Goal: Information Seeking & Learning: Learn about a topic

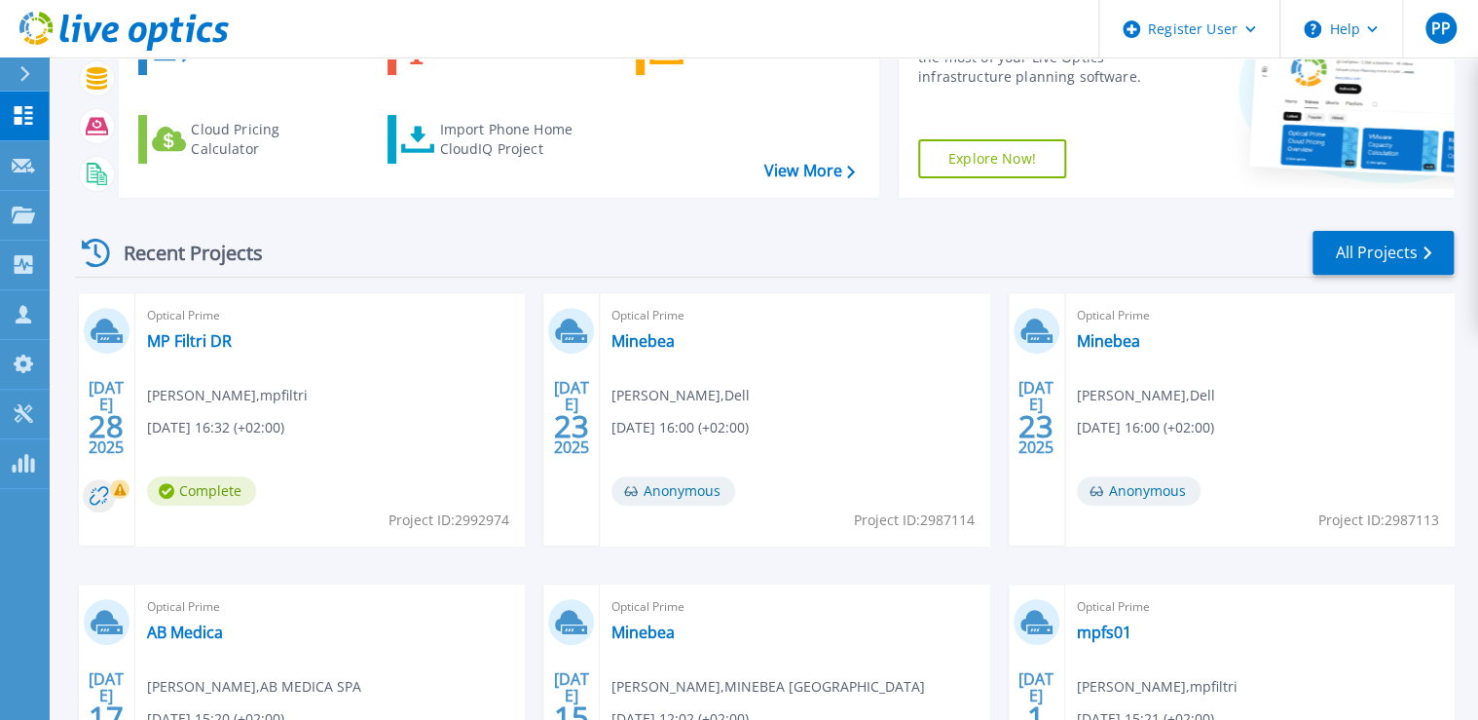
scroll to position [234, 0]
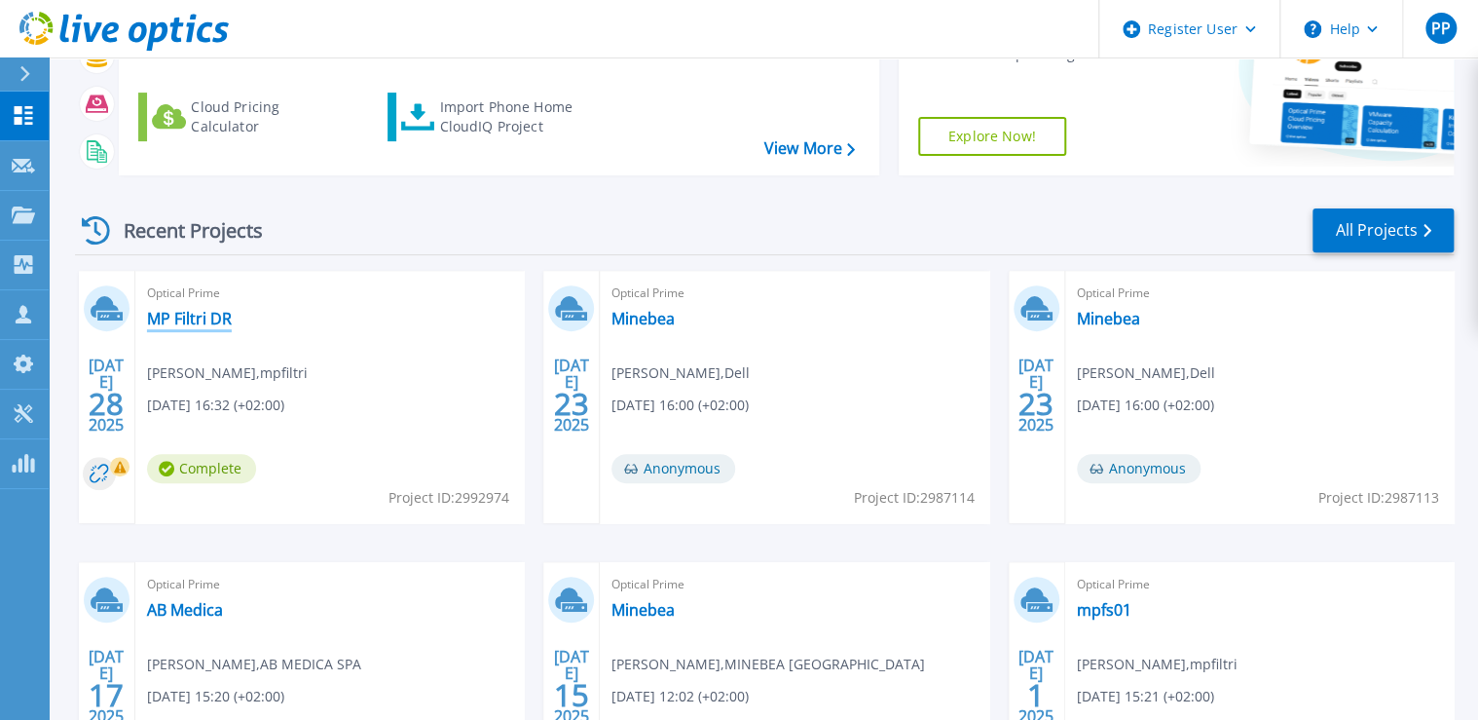
click at [172, 327] on link "MP Filtri DR" at bounding box center [189, 318] width 85 height 19
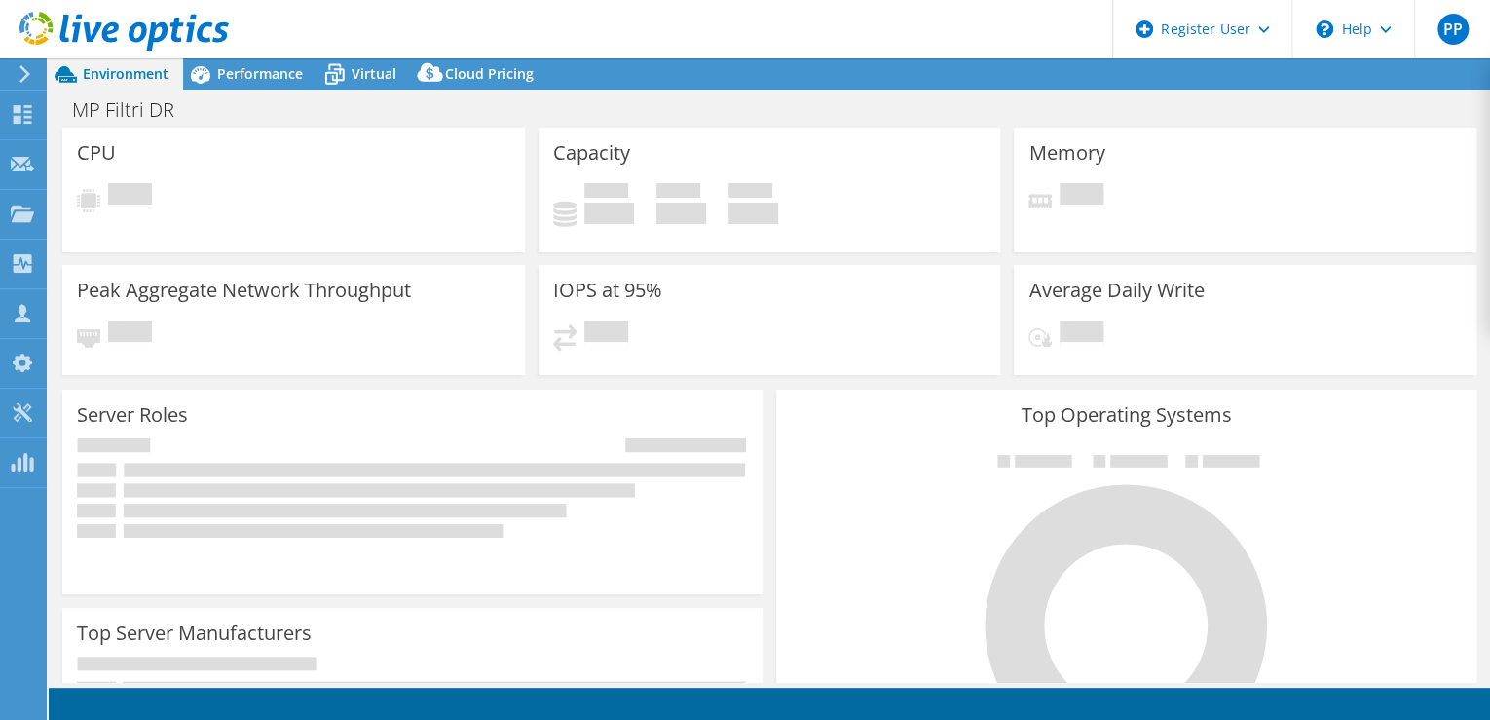
select select "USD"
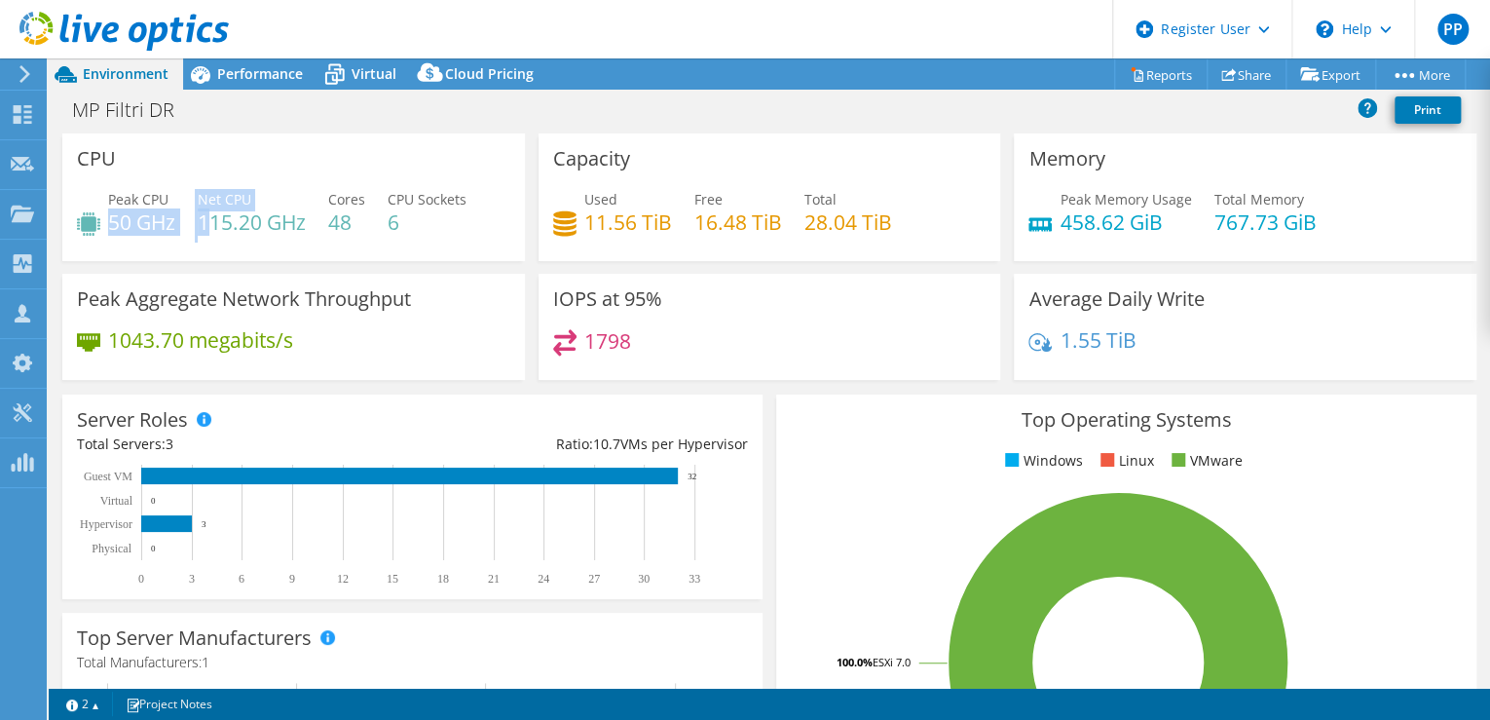
drag, startPoint x: 112, startPoint y: 230, endPoint x: 213, endPoint y: 230, distance: 101.3
click at [213, 230] on div "Peak CPU 50 GHz Net CPU 115.20 GHz Cores 48 CPU Sockets 6" at bounding box center [293, 220] width 433 height 63
drag, startPoint x: 213, startPoint y: 230, endPoint x: 403, endPoint y: 268, distance: 193.7
click at [403, 268] on div "CPU Peak CPU 50 GHz Net CPU 115.20 GHz Cores 48 CPU Sockets 6" at bounding box center [294, 203] width 476 height 140
click at [254, 74] on span "Performance" at bounding box center [260, 73] width 86 height 19
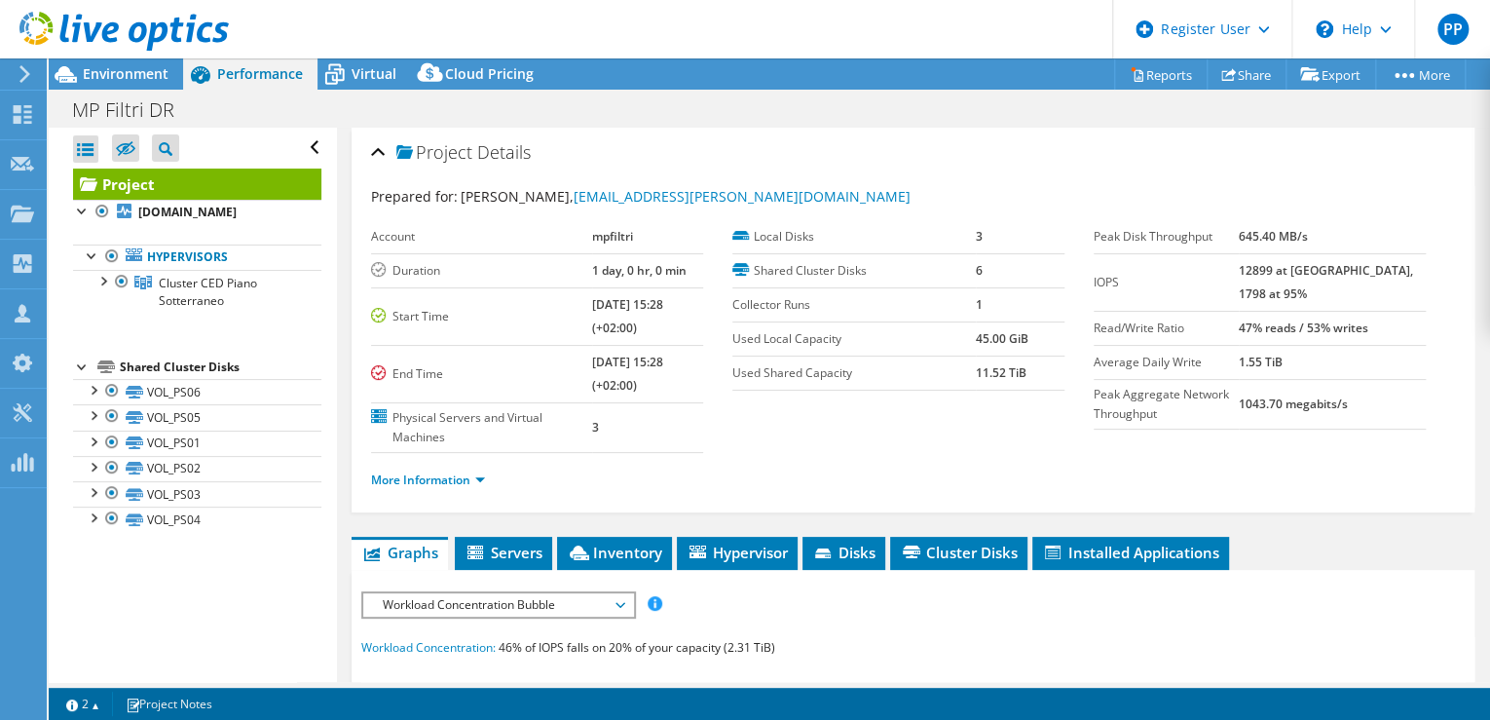
click at [93, 33] on use at bounding box center [123, 31] width 209 height 39
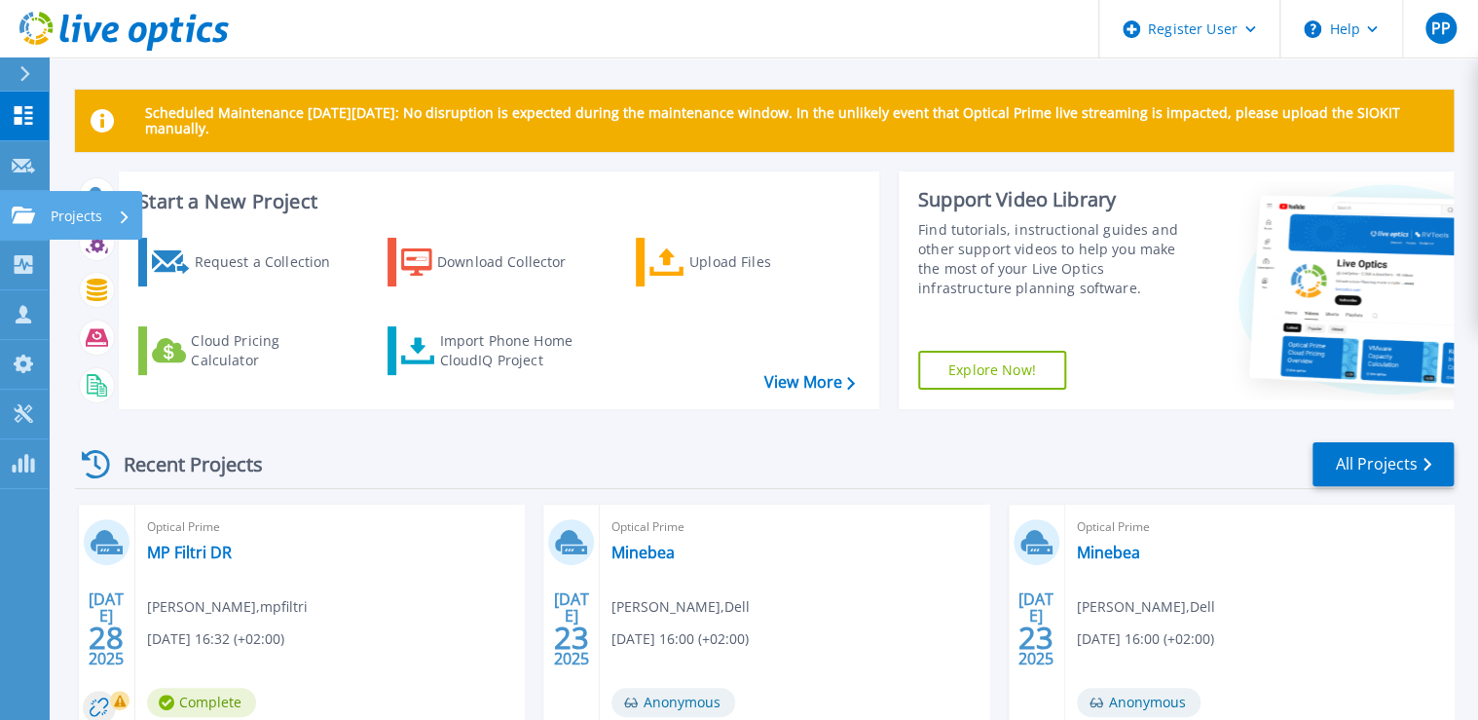
click at [31, 221] on icon at bounding box center [23, 214] width 23 height 17
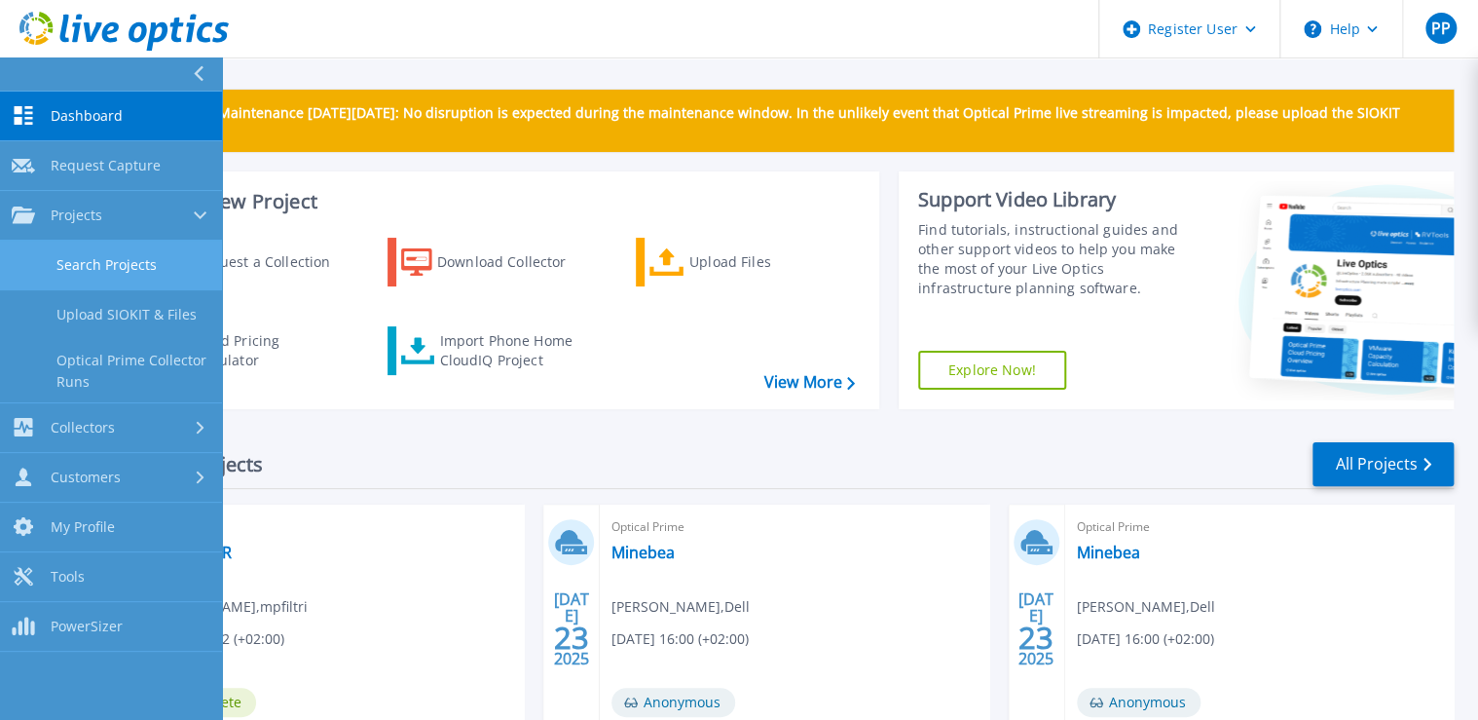
click at [179, 248] on link "Search Projects" at bounding box center [111, 266] width 222 height 50
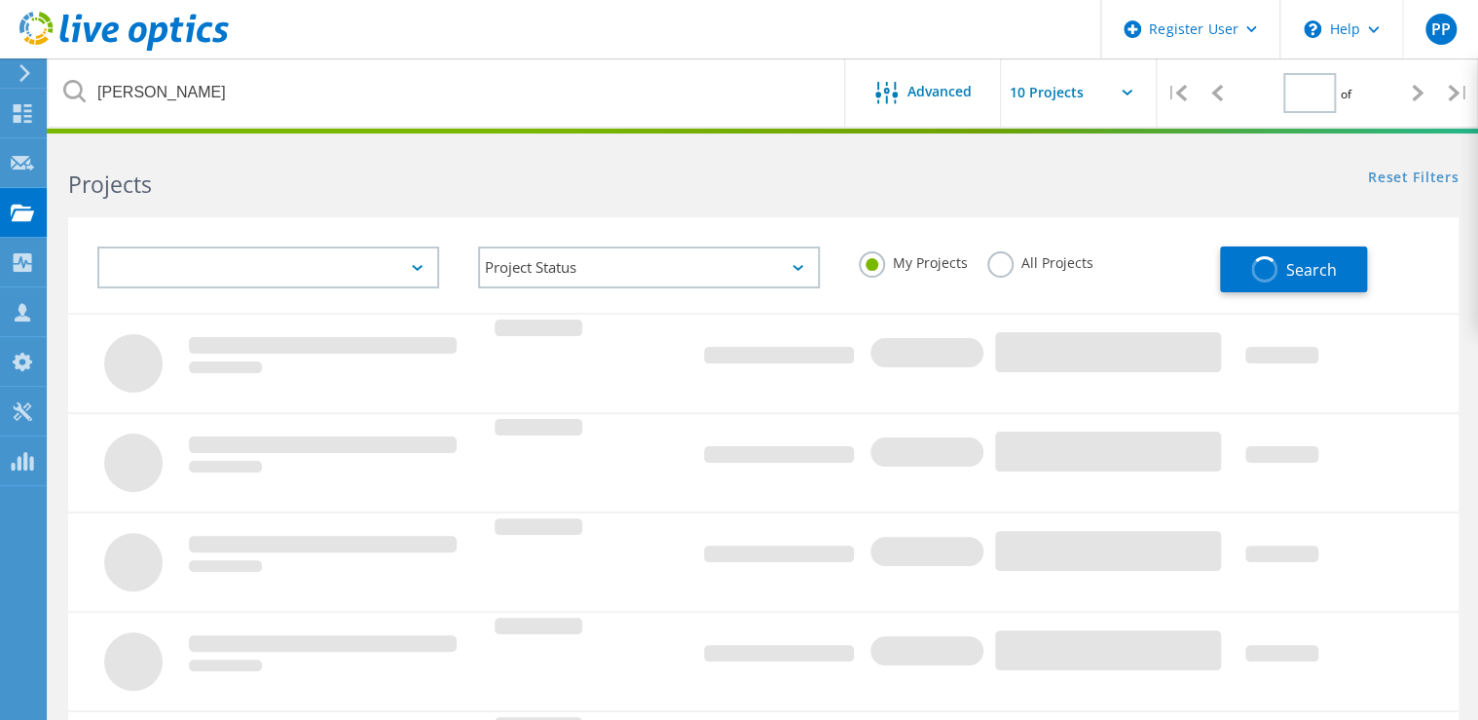
type input "1"
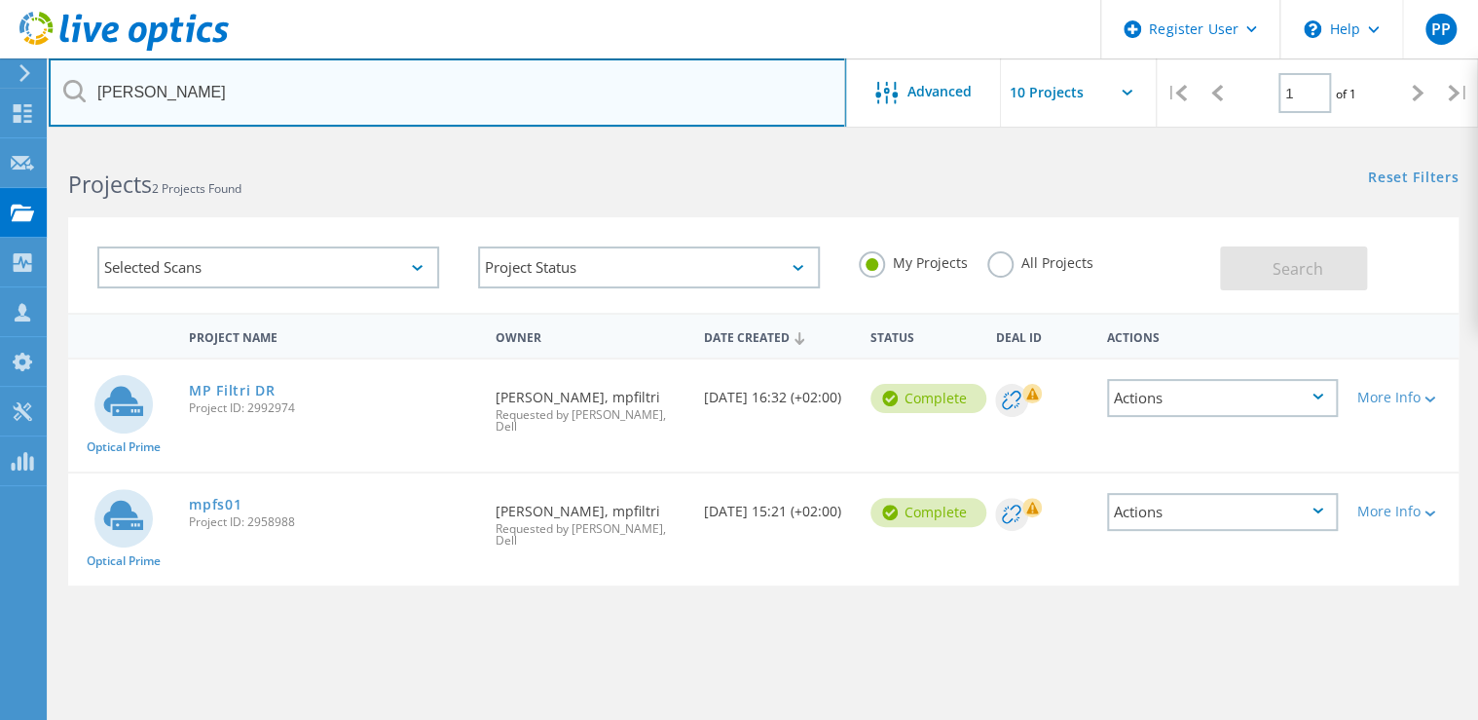
click at [232, 96] on input "barbero" at bounding box center [448, 92] width 798 height 68
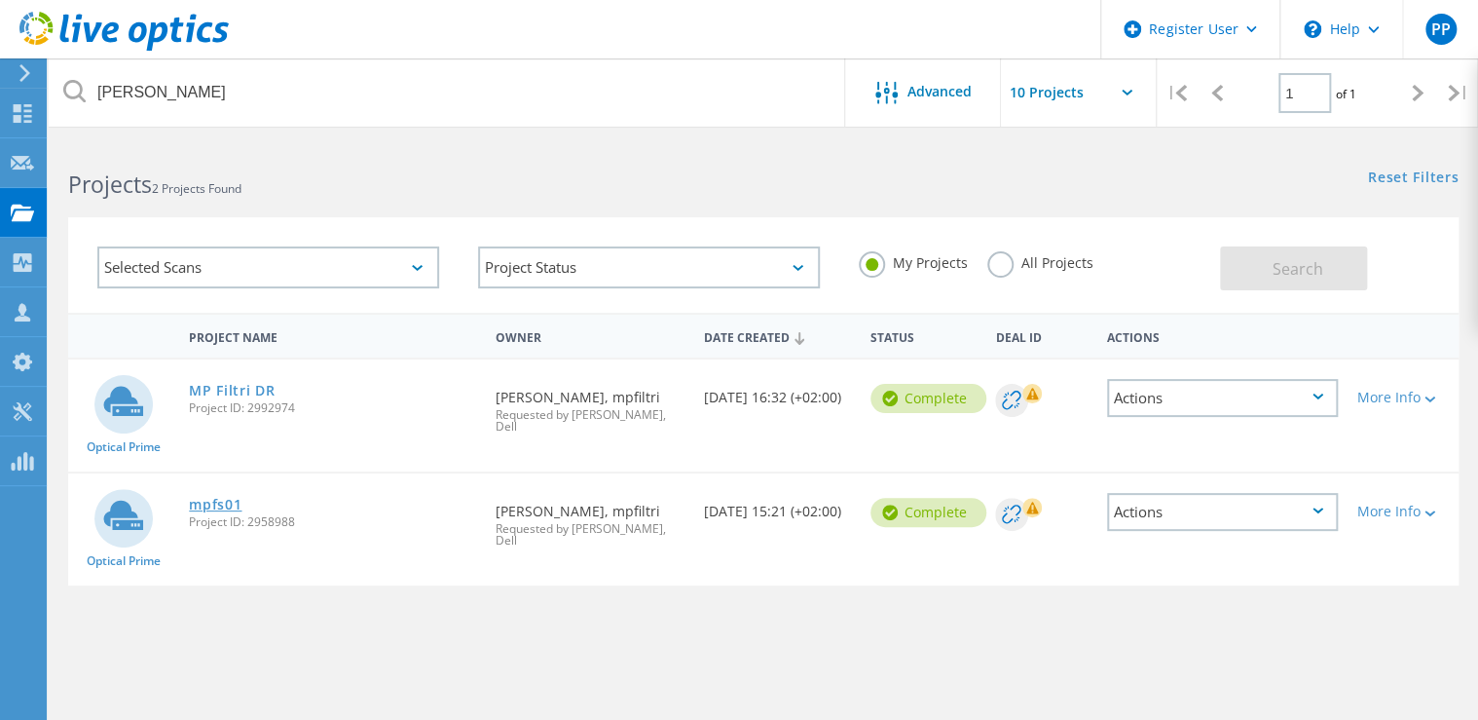
click at [210, 498] on link "mpfs01" at bounding box center [215, 505] width 53 height 14
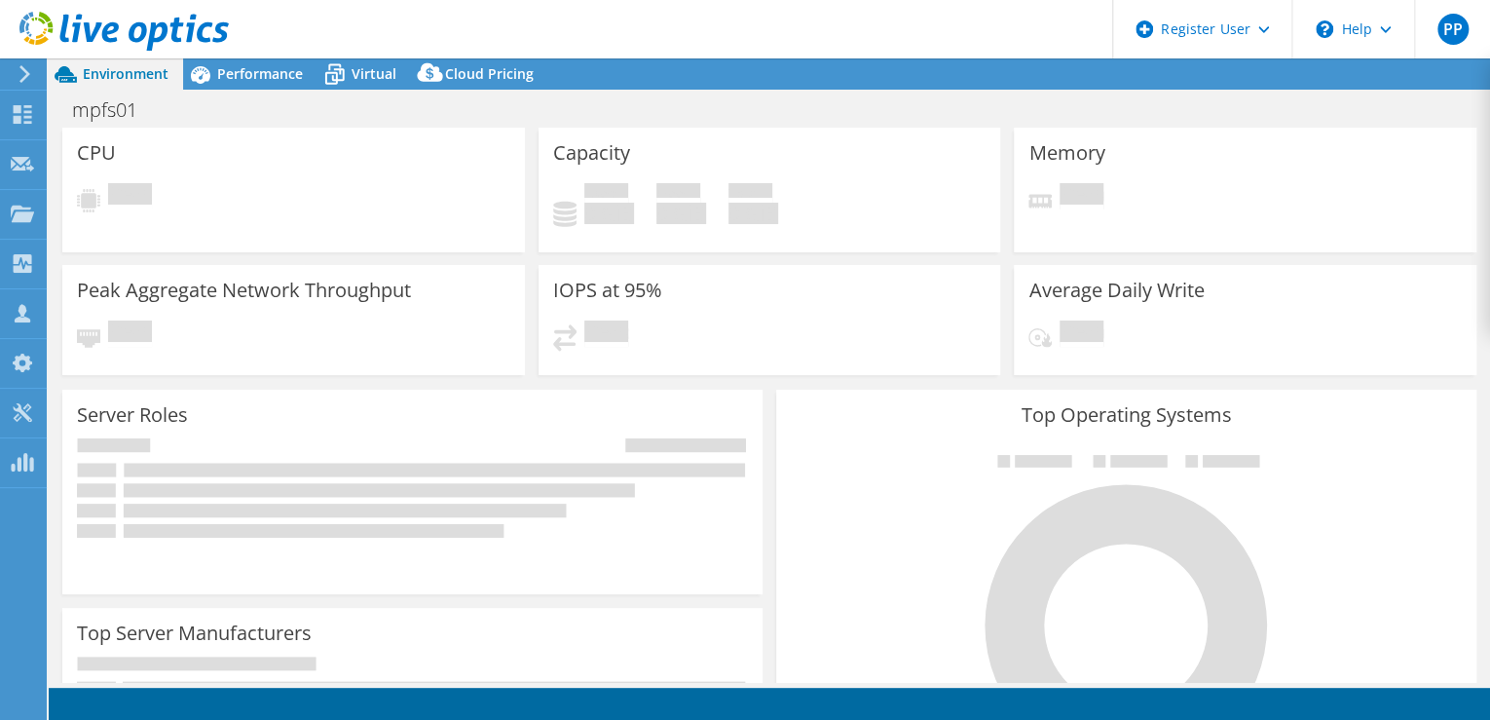
select select "EUFrankfurt"
select select "EUR"
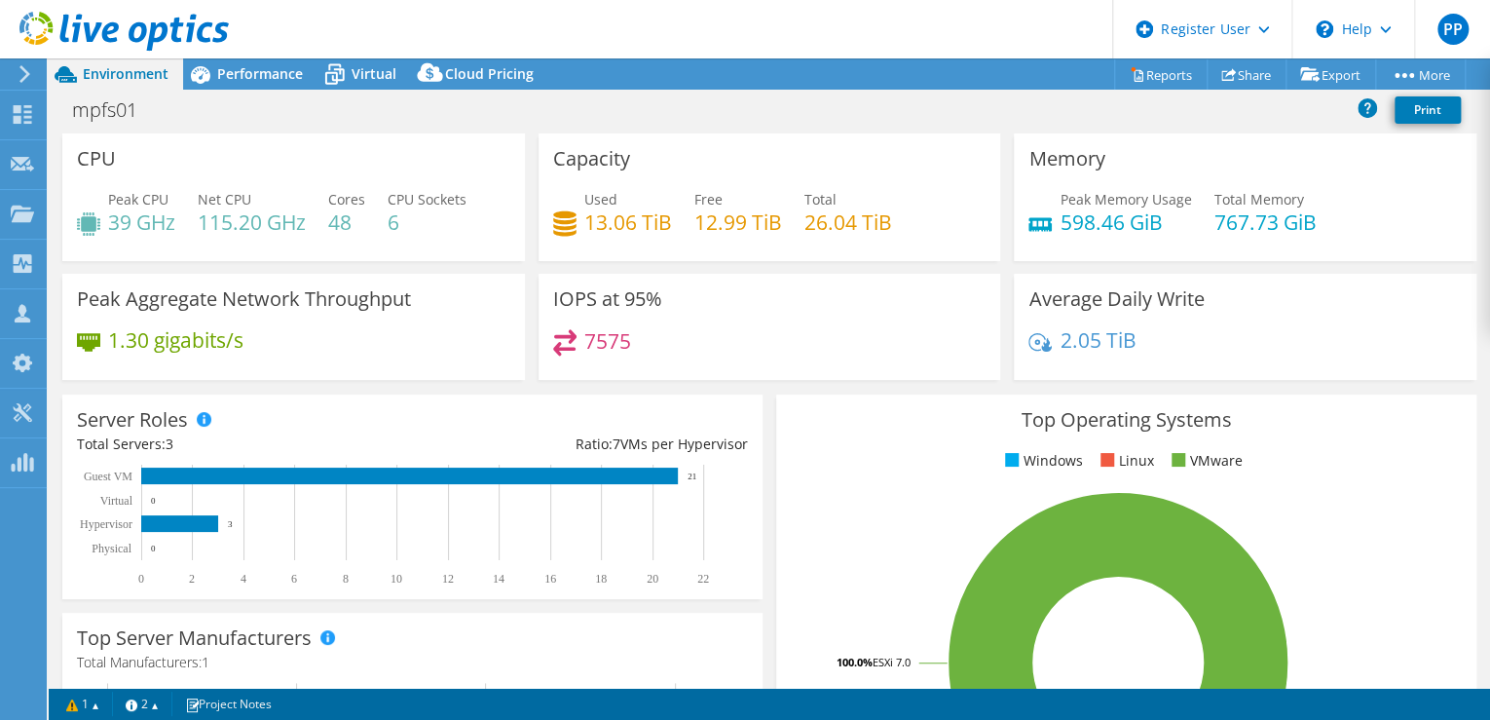
click at [284, 92] on div "mpfs01 Print" at bounding box center [769, 110] width 1441 height 36
click at [277, 79] on span "Performance" at bounding box center [260, 73] width 86 height 19
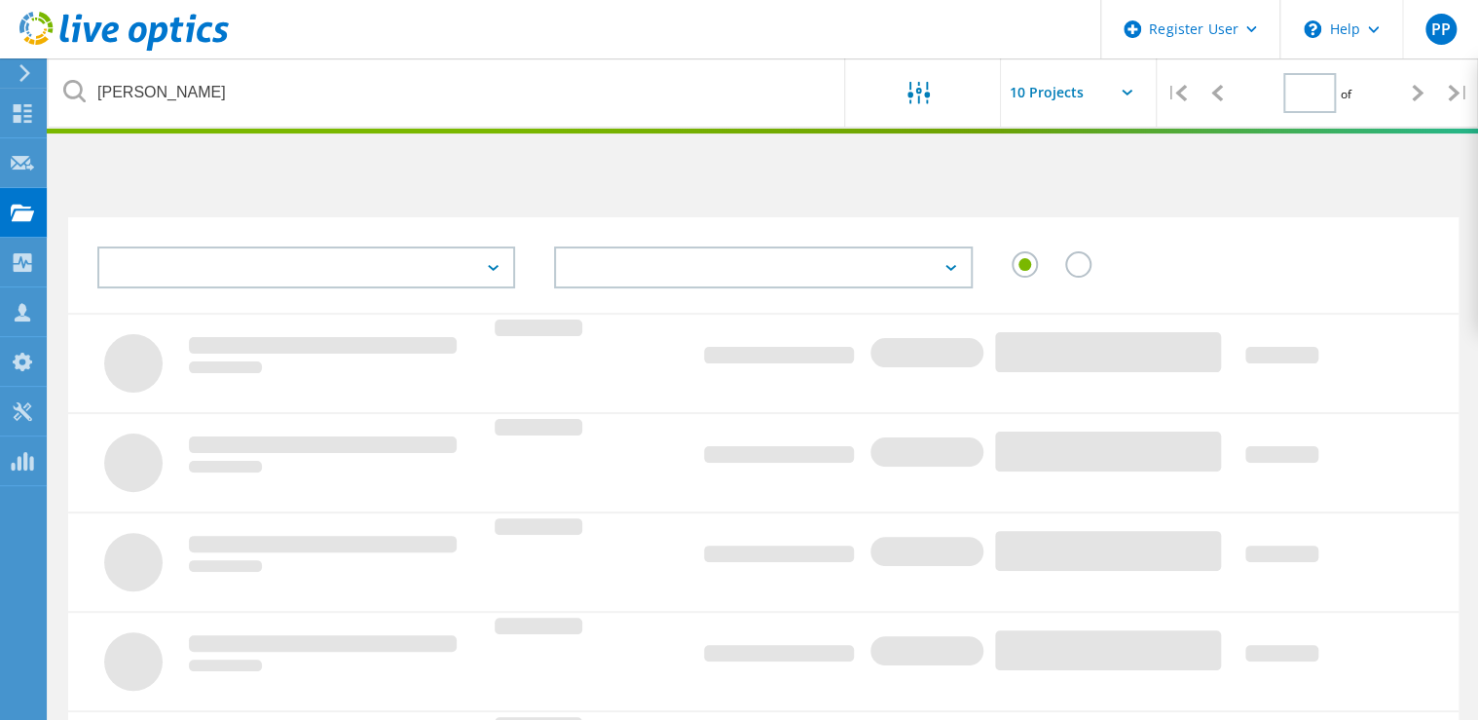
type input "1"
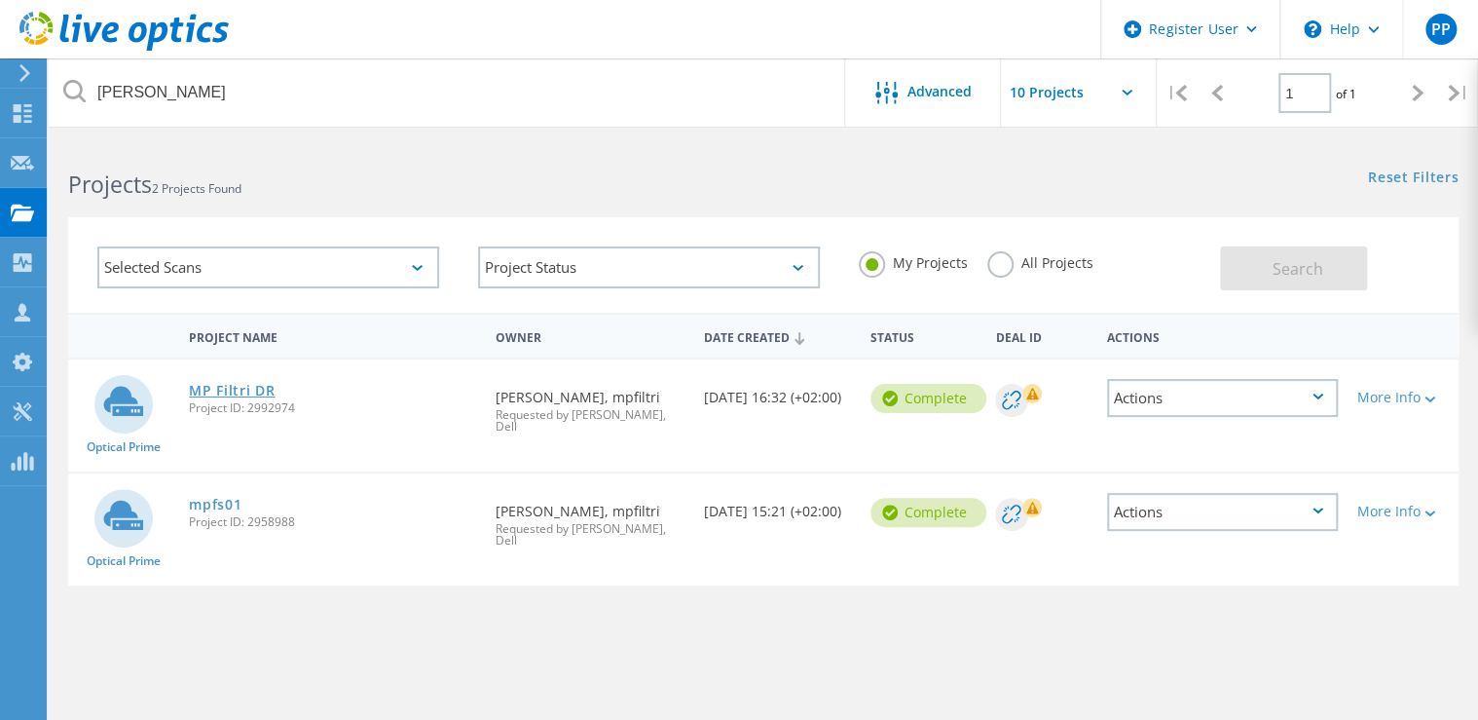
click at [245, 384] on link "MP Filtri DR" at bounding box center [232, 391] width 86 height 14
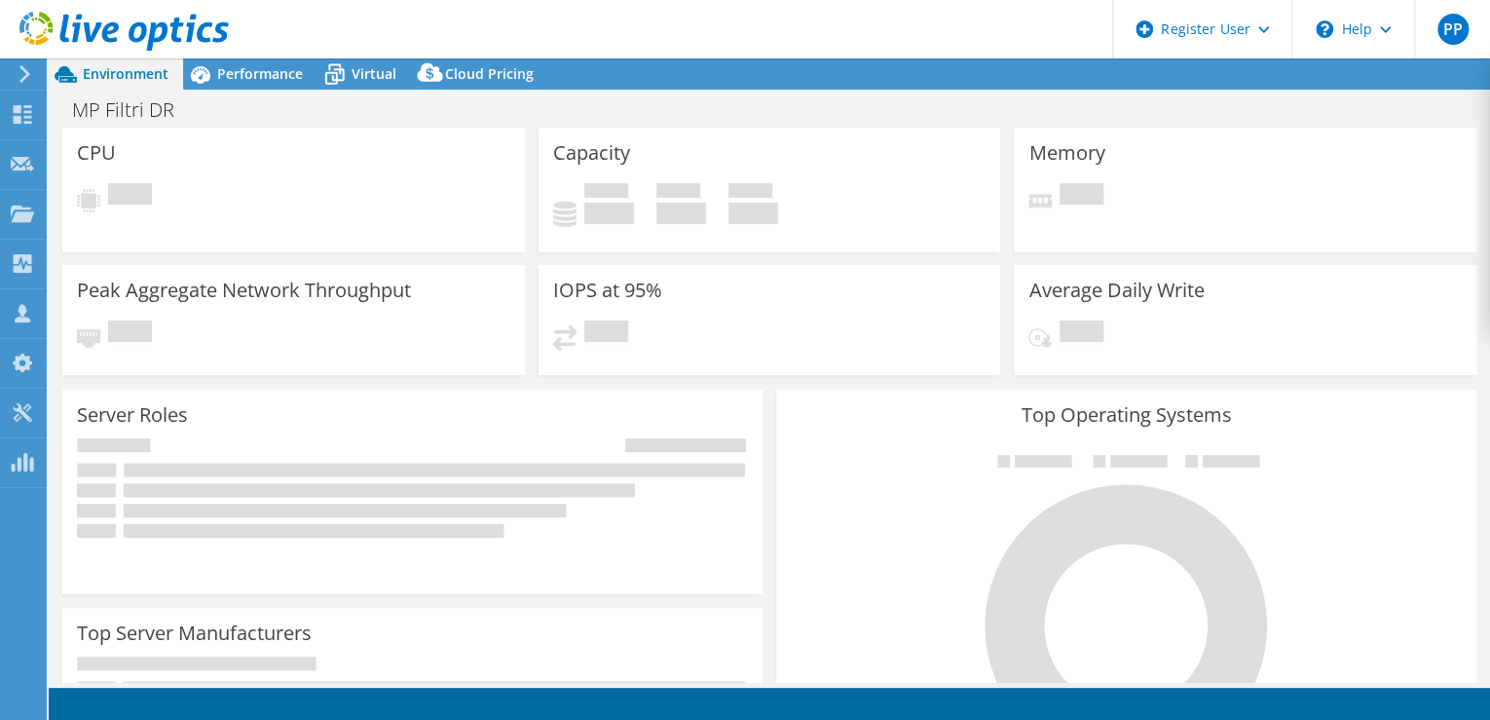
select select "USD"
click at [238, 80] on span "Performance" at bounding box center [260, 73] width 86 height 19
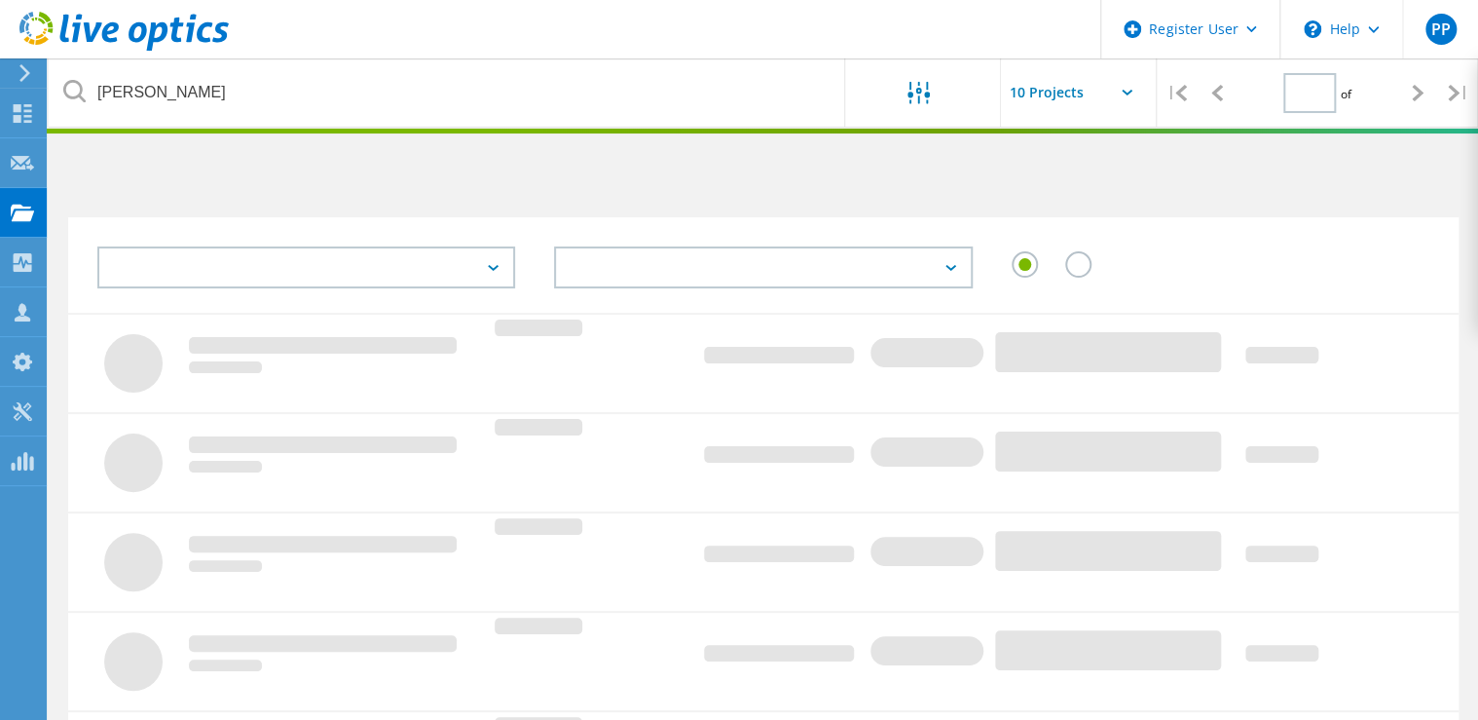
type input "1"
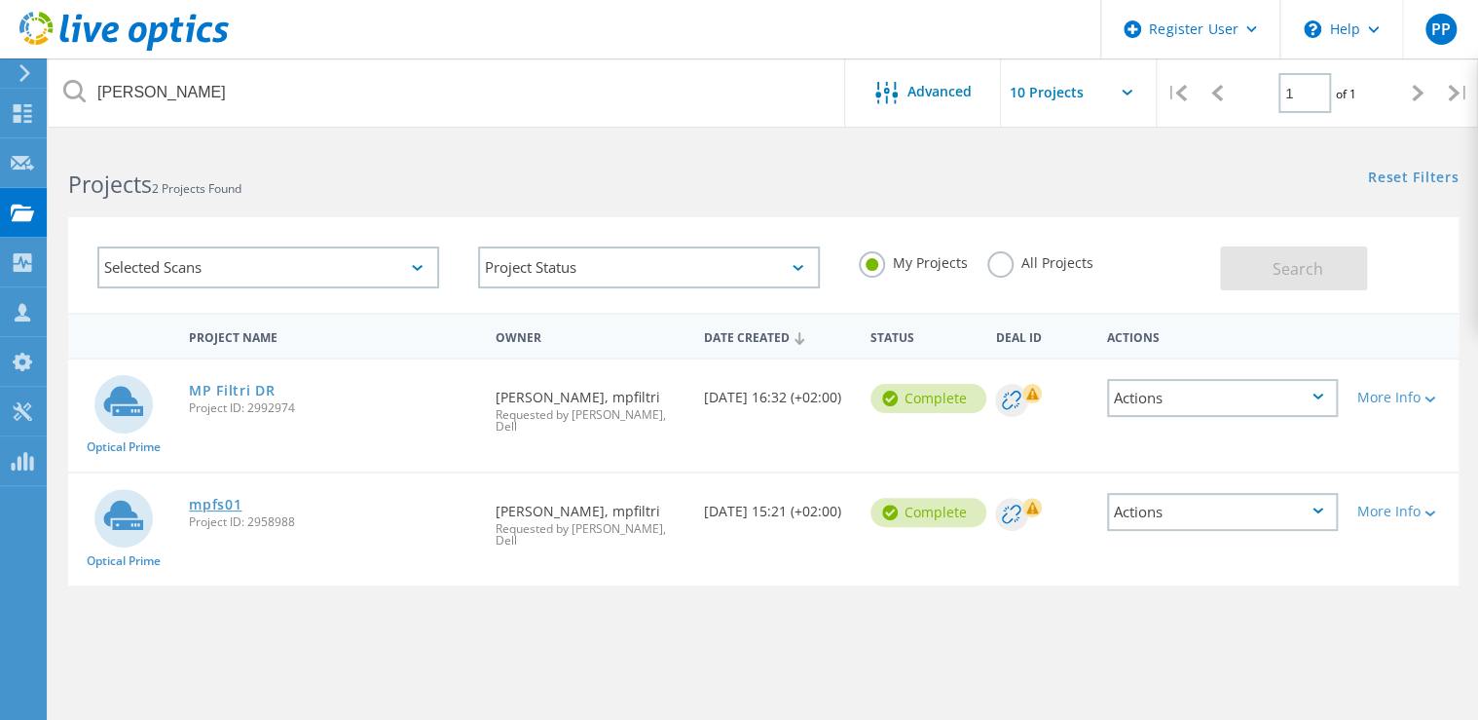
click at [210, 498] on link "mpfs01" at bounding box center [215, 505] width 53 height 14
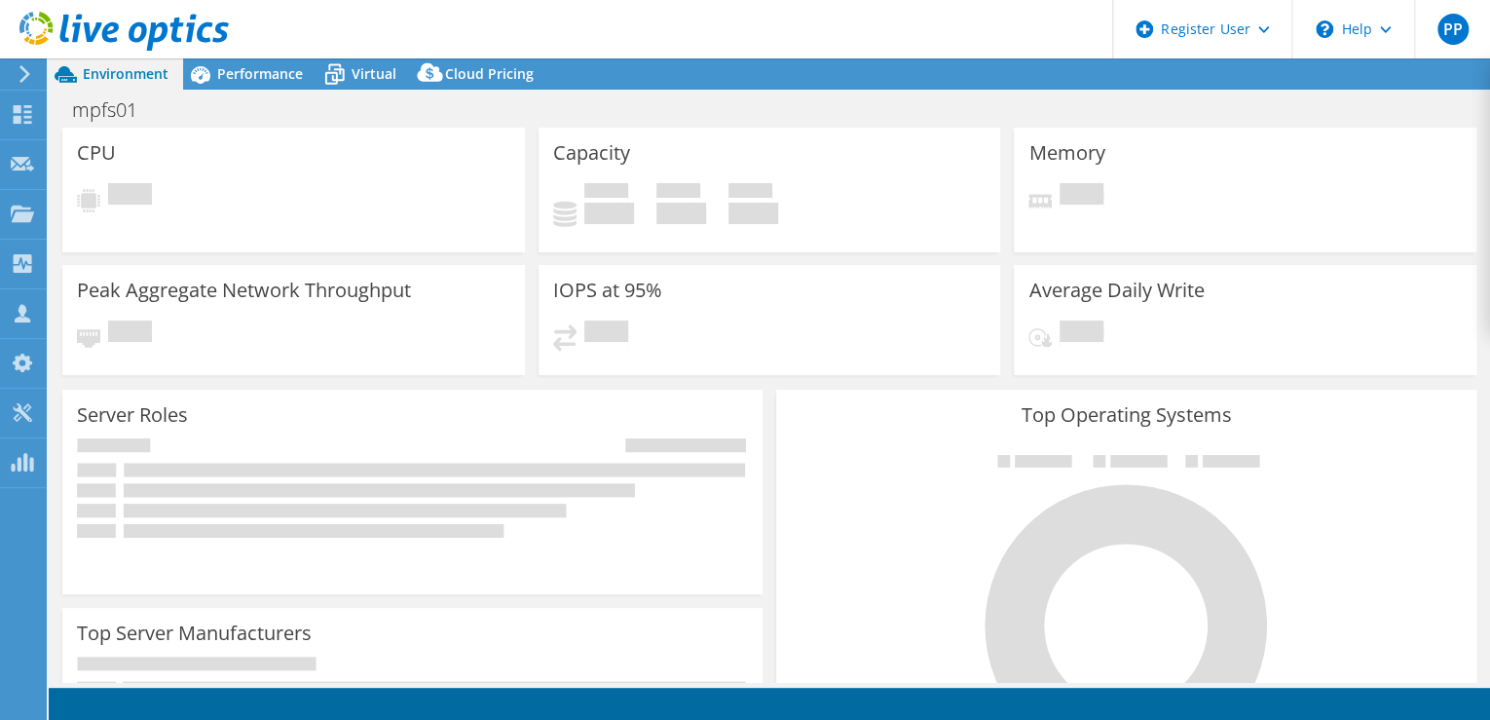
select select "EUFrankfurt"
select select "EUR"
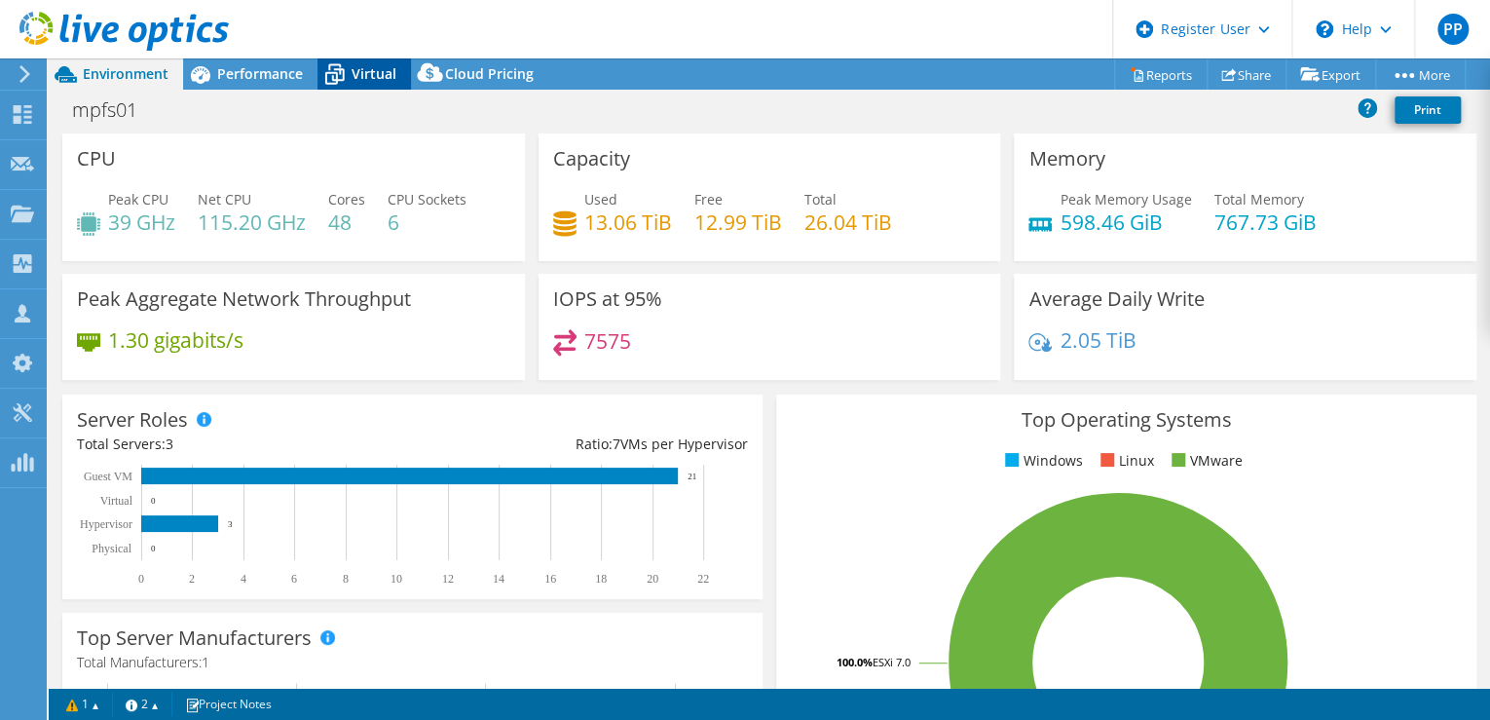
click at [370, 78] on span "Virtual" at bounding box center [374, 73] width 45 height 19
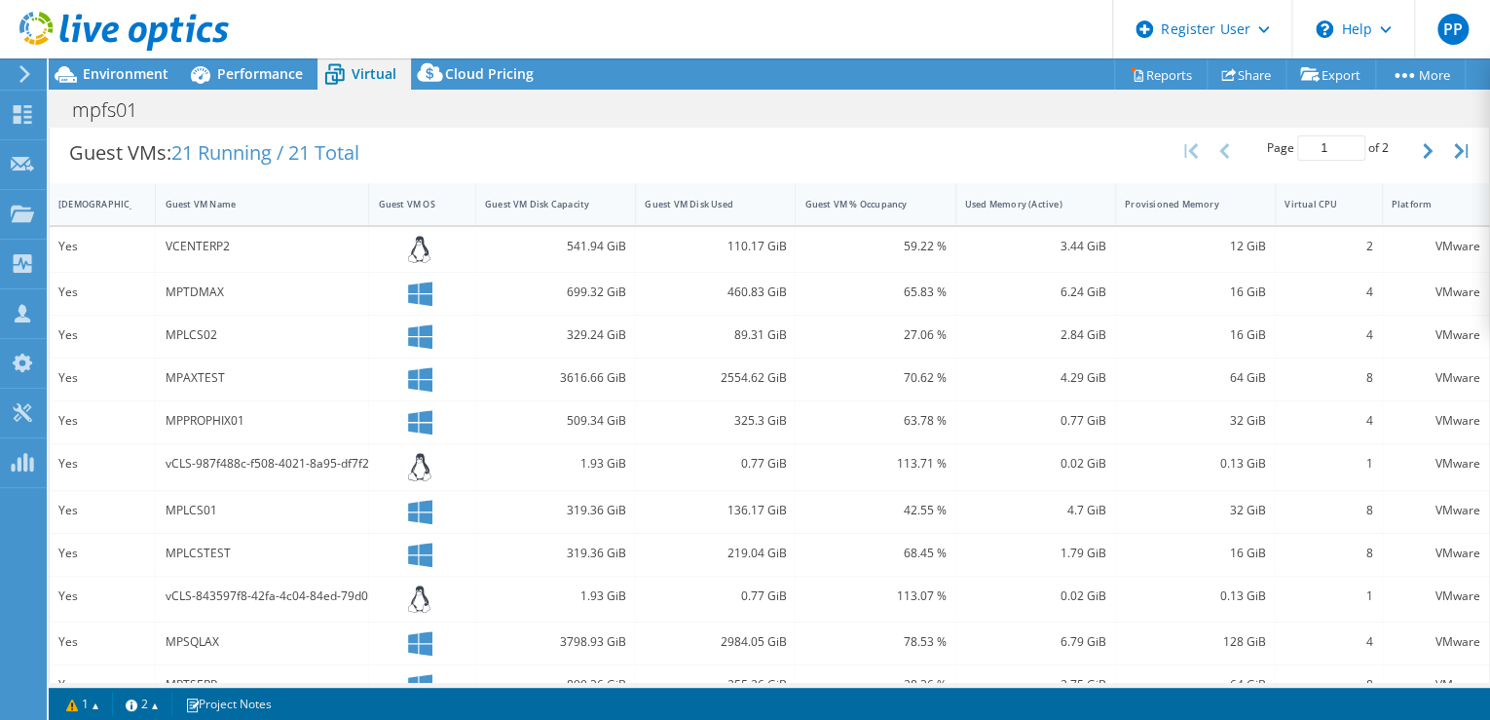
scroll to position [390, 0]
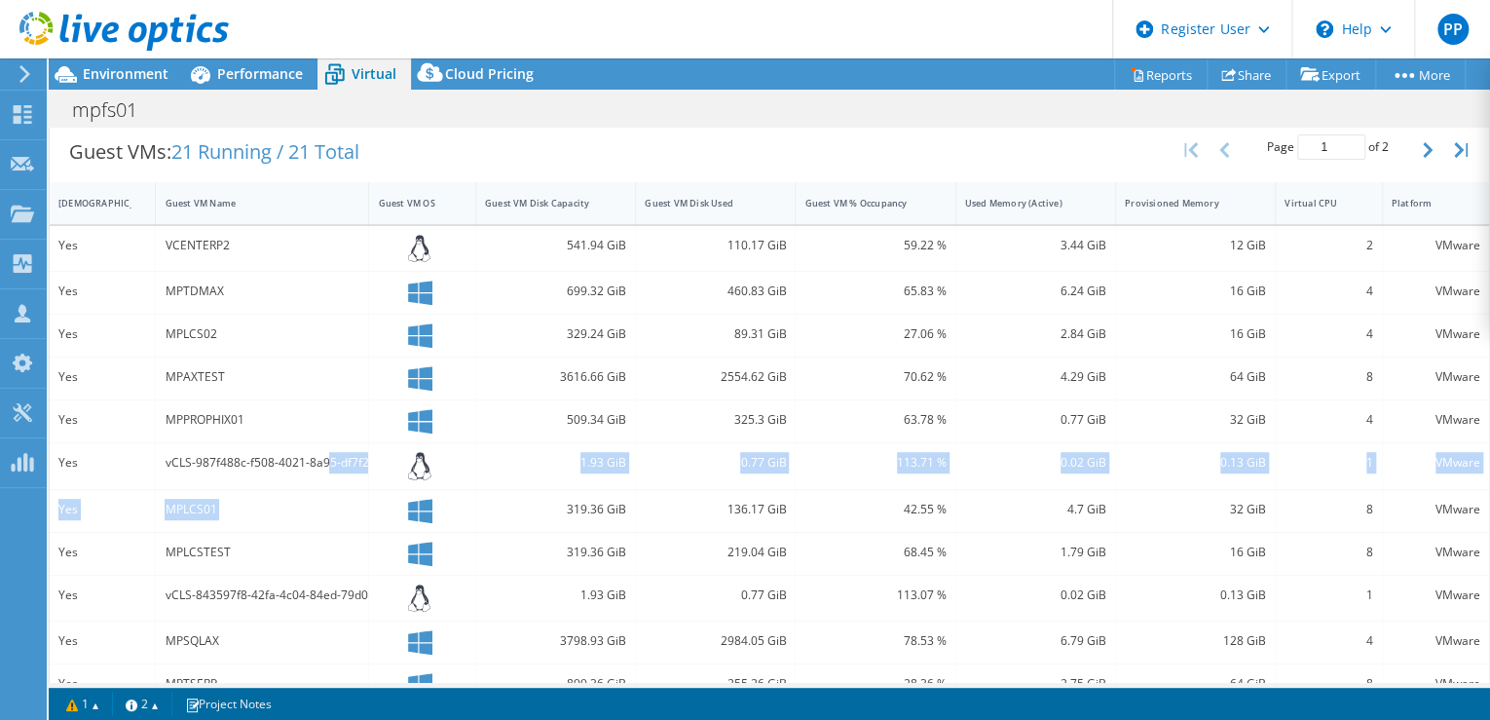
drag, startPoint x: 325, startPoint y: 465, endPoint x: 500, endPoint y: 520, distance: 183.0
click at [500, 520] on div "Yes VCENTERP2 541.94 GiB 110.17 GiB 59.22 % 3.44 GiB 12 GiB 2 VMware Yes MPTDMA…" at bounding box center [770, 553] width 1440 height 655
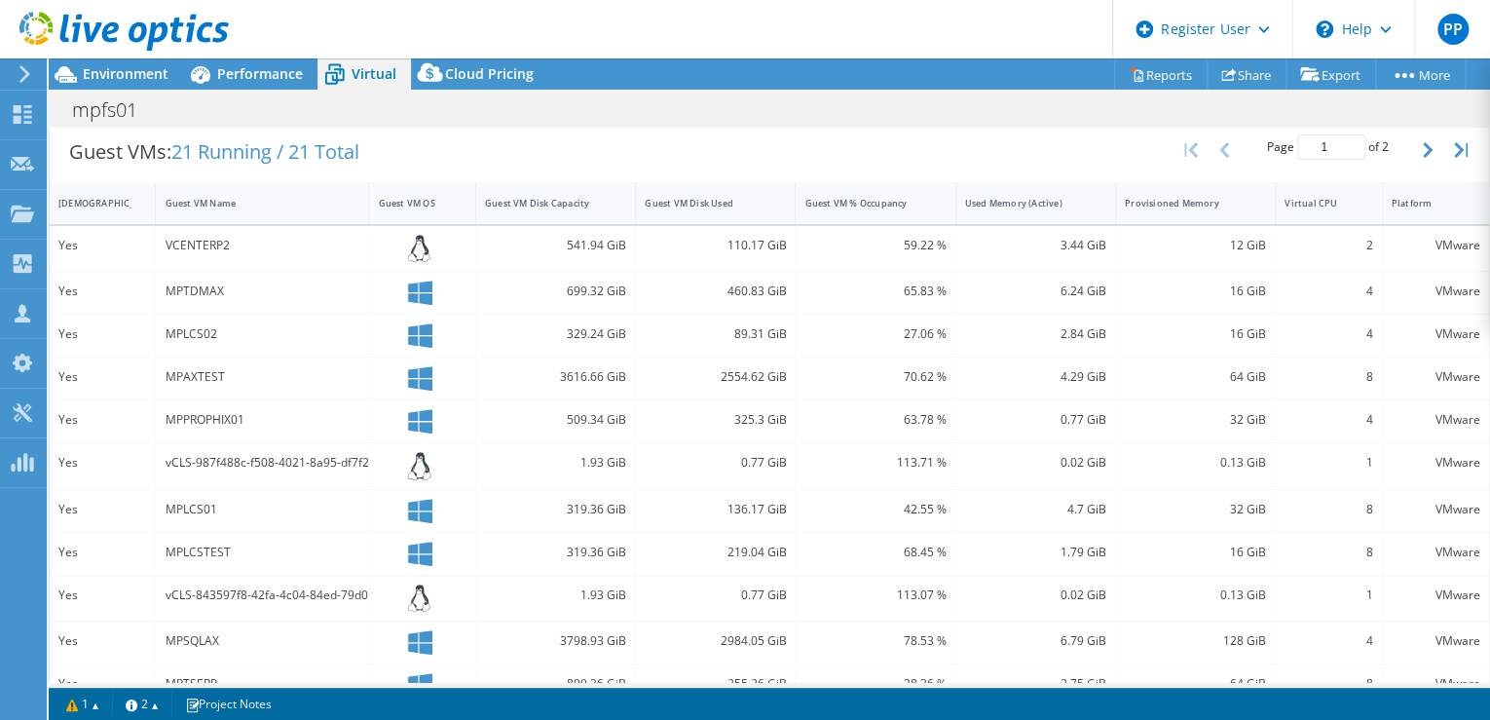
click at [956, 601] on div "0.02 GiB" at bounding box center [1036, 599] width 160 height 46
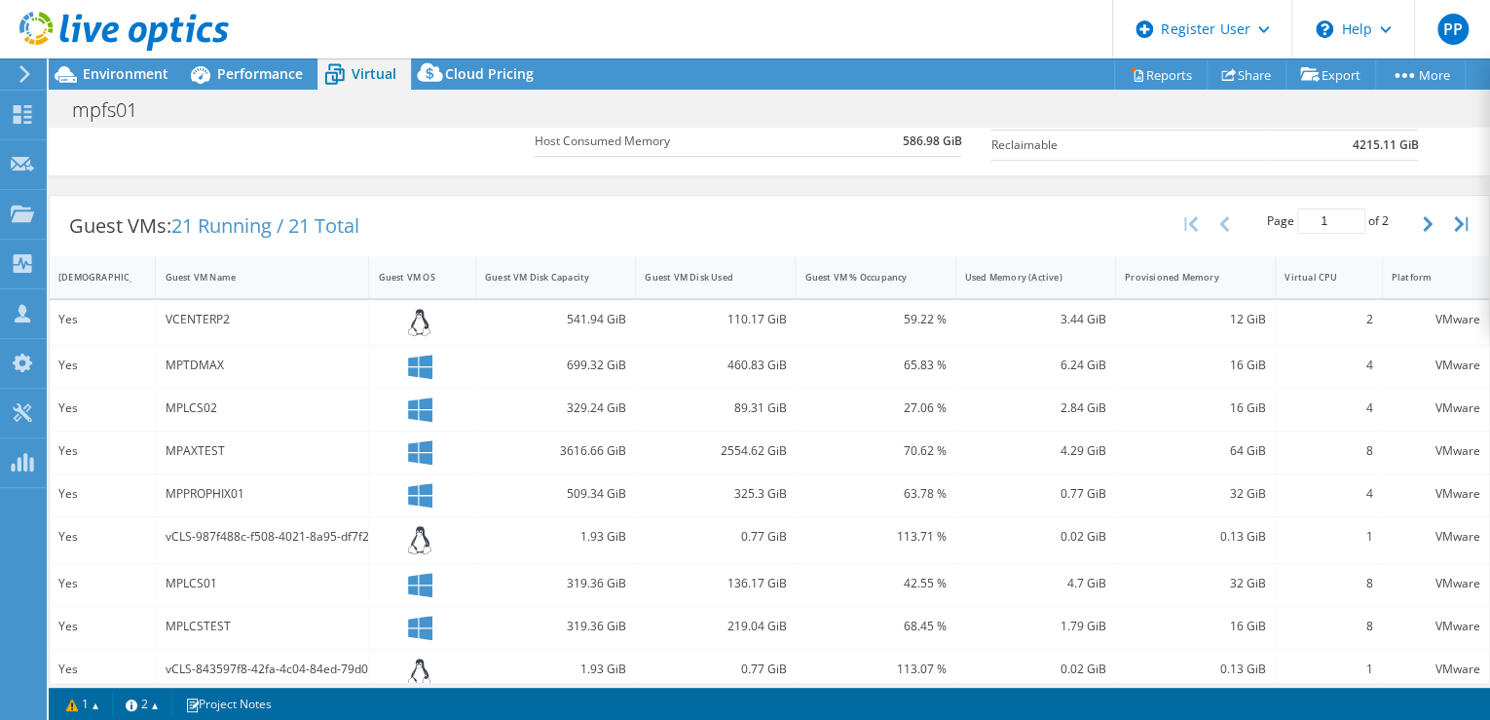
scroll to position [312, 0]
click at [418, 268] on div "Guest VM OS" at bounding box center [410, 281] width 82 height 30
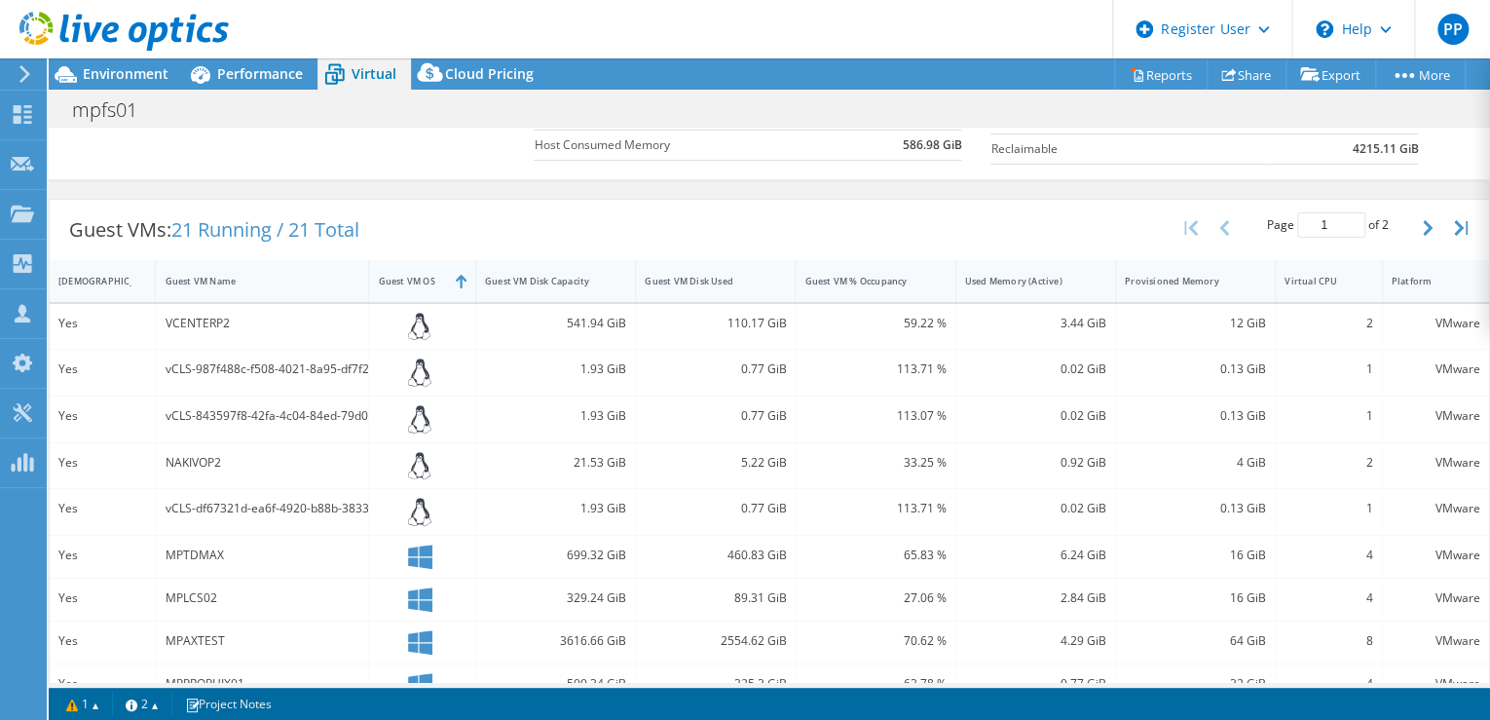
click at [424, 275] on div "Guest VM OS" at bounding box center [410, 281] width 64 height 13
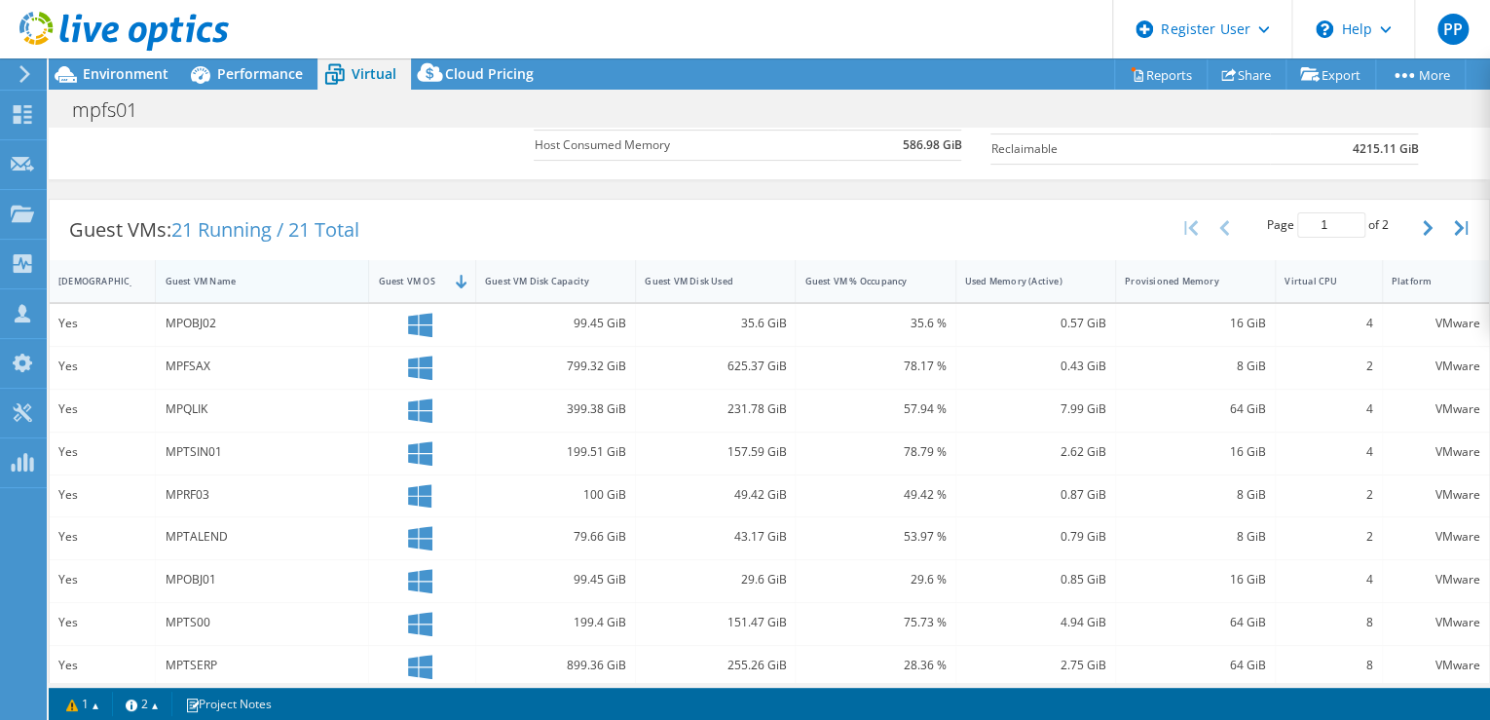
click at [213, 283] on div "Guest VM Name" at bounding box center [250, 281] width 189 height 30
click at [215, 284] on div "Guest VM Name" at bounding box center [250, 281] width 189 height 30
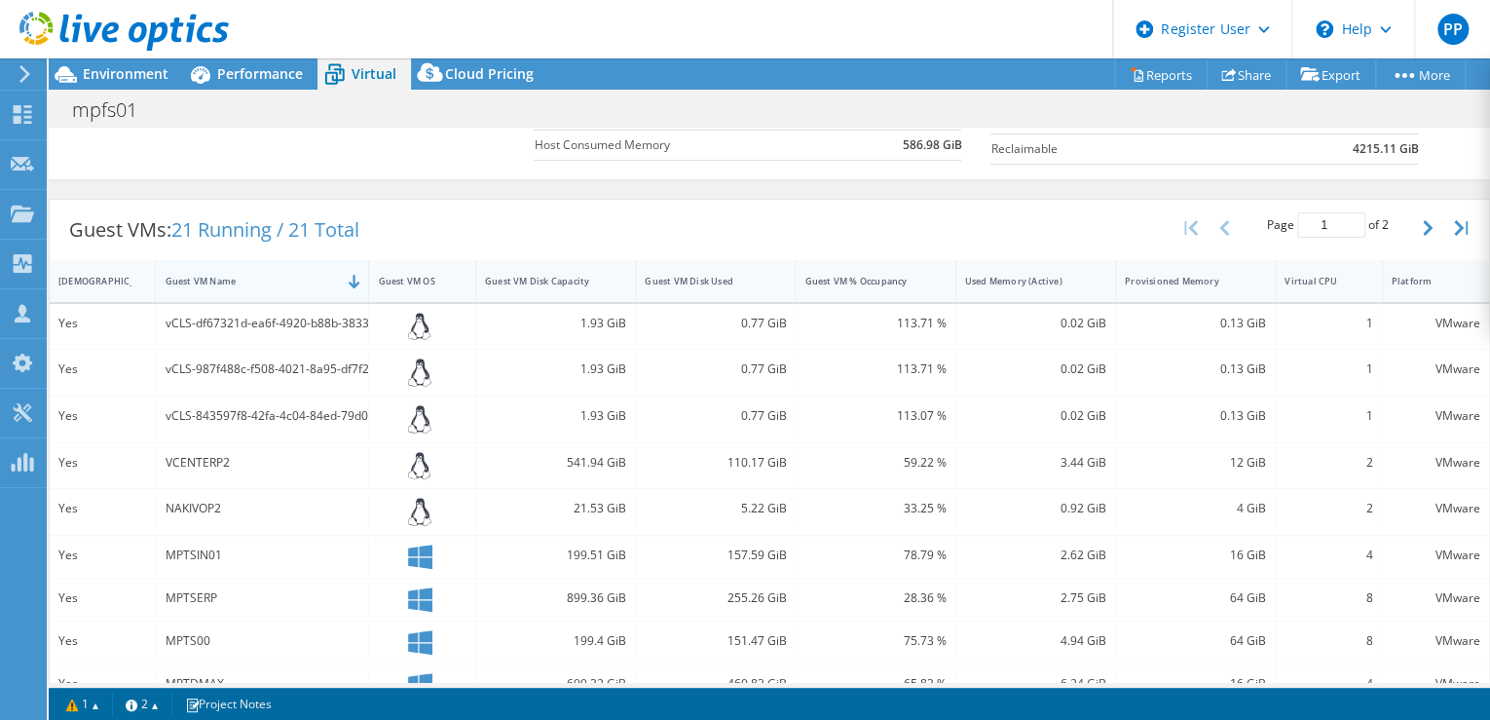
click at [303, 280] on div "Guest VM Name" at bounding box center [250, 281] width 171 height 13
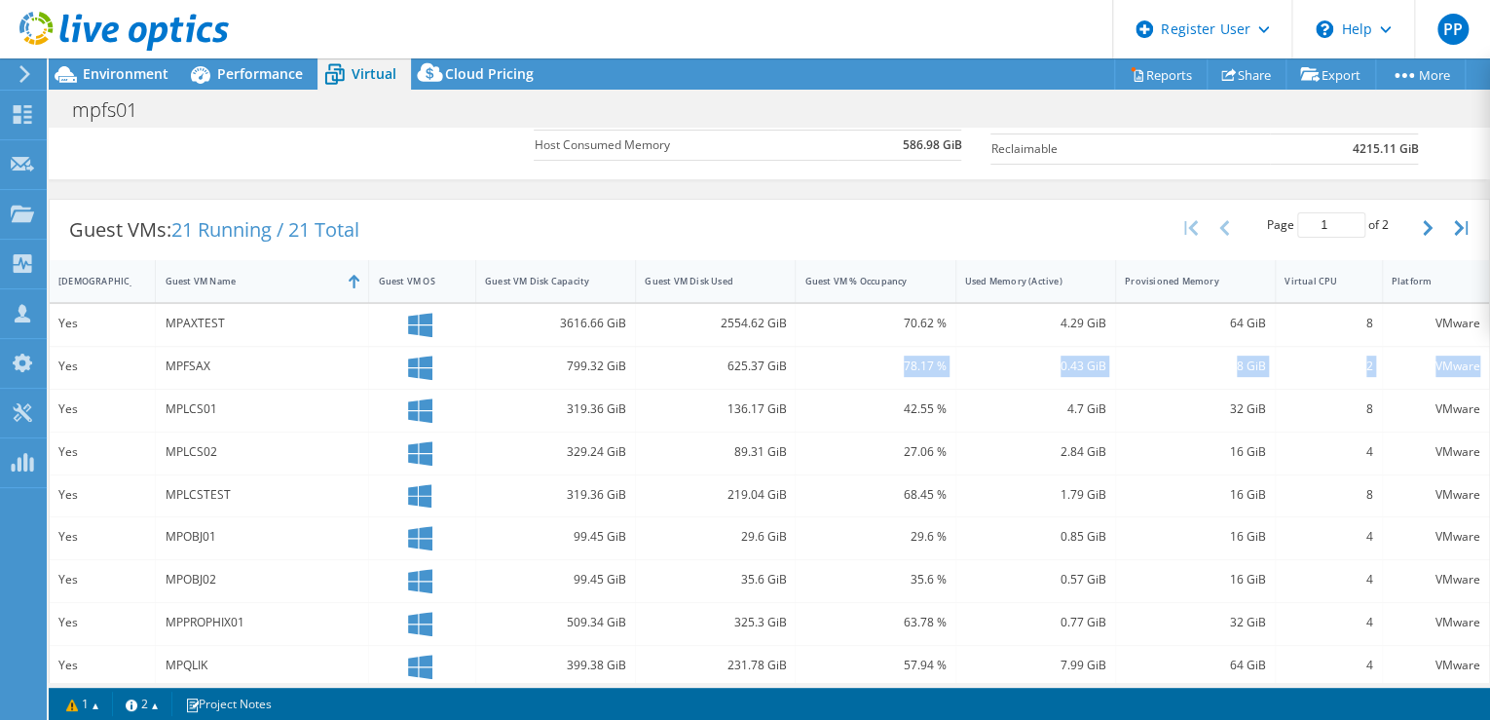
drag, startPoint x: 878, startPoint y: 363, endPoint x: 1466, endPoint y: 361, distance: 588.3
click at [1466, 361] on div "Yes MPFSAX 799.32 GiB 625.37 GiB 78.17 % 0.43 GiB 8 GiB 2 VMware" at bounding box center [770, 368] width 1440 height 42
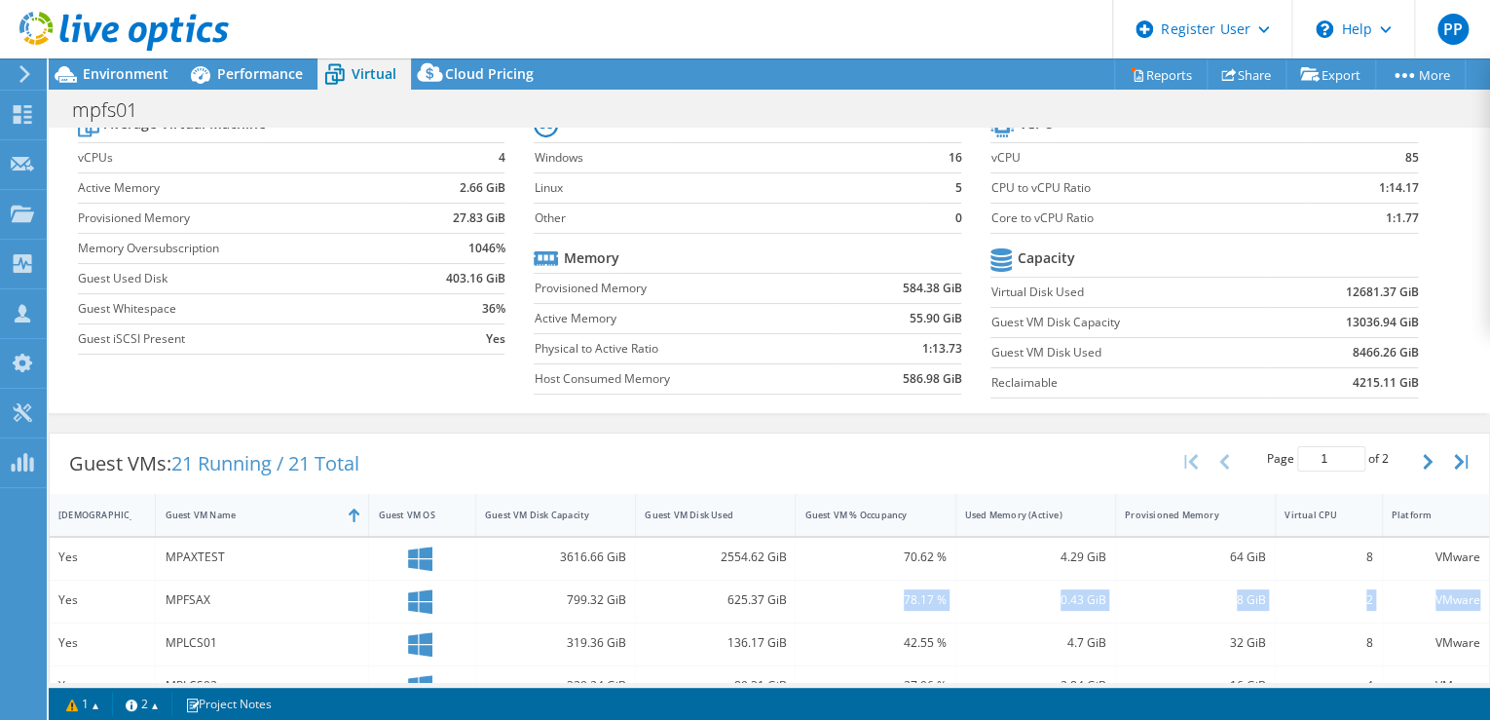
scroll to position [0, 0]
click at [139, 81] on span "Environment" at bounding box center [126, 73] width 86 height 19
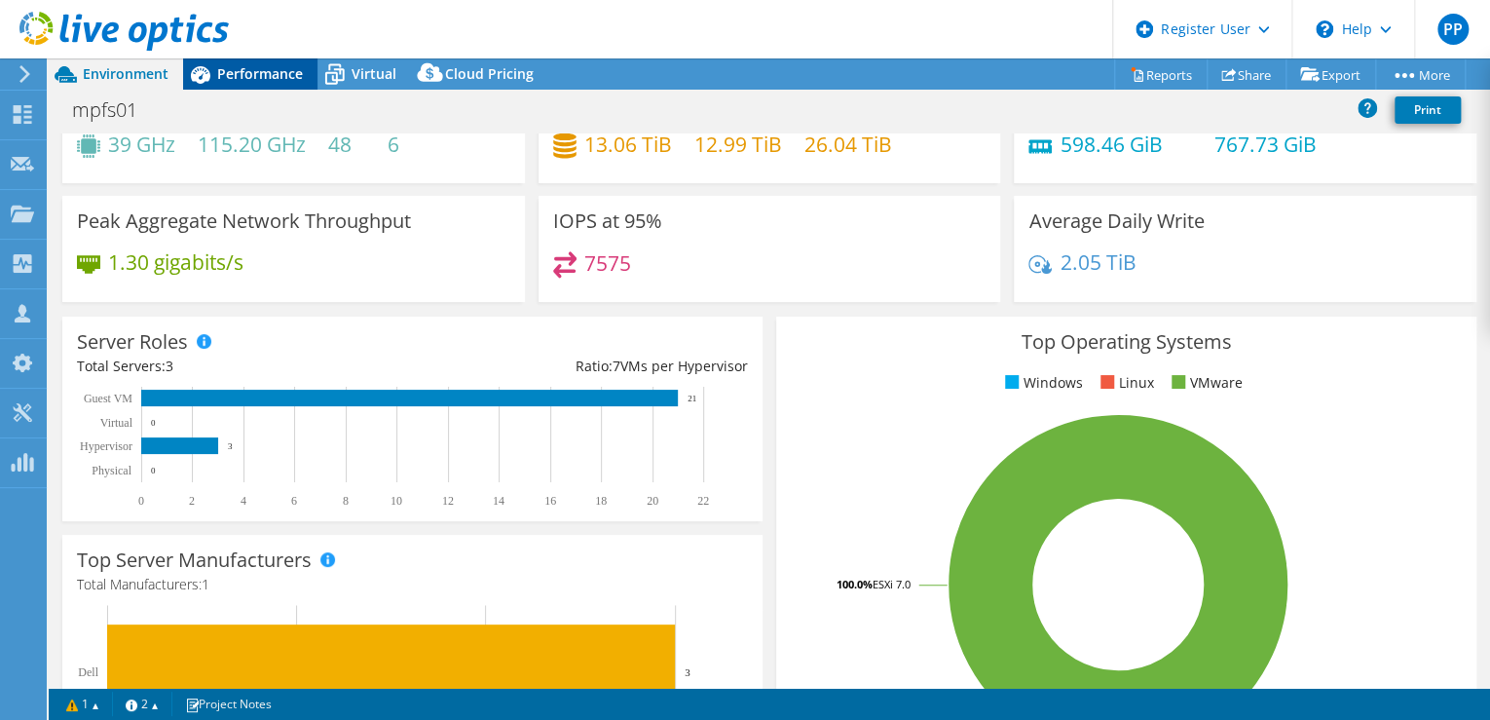
click at [266, 72] on span "Performance" at bounding box center [260, 73] width 86 height 19
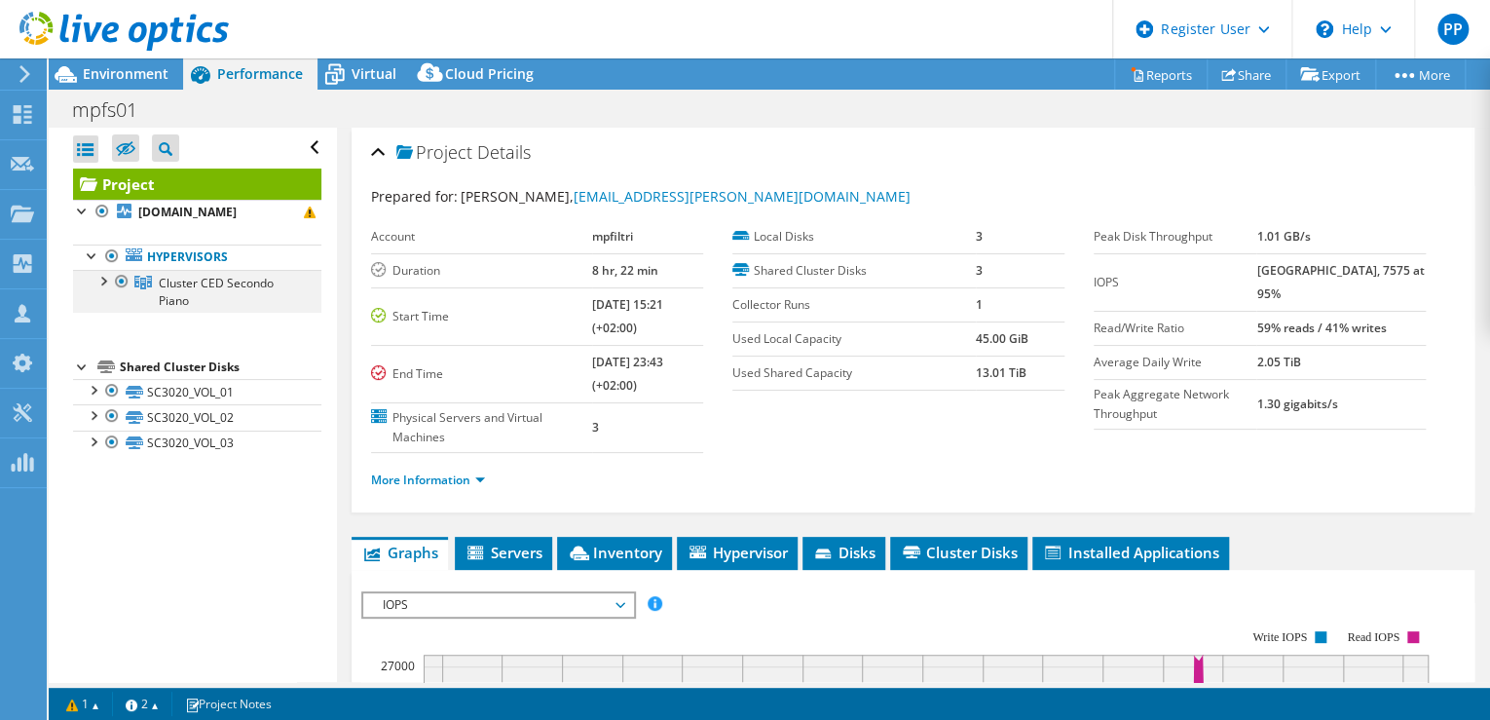
click at [127, 279] on div at bounding box center [121, 281] width 19 height 23
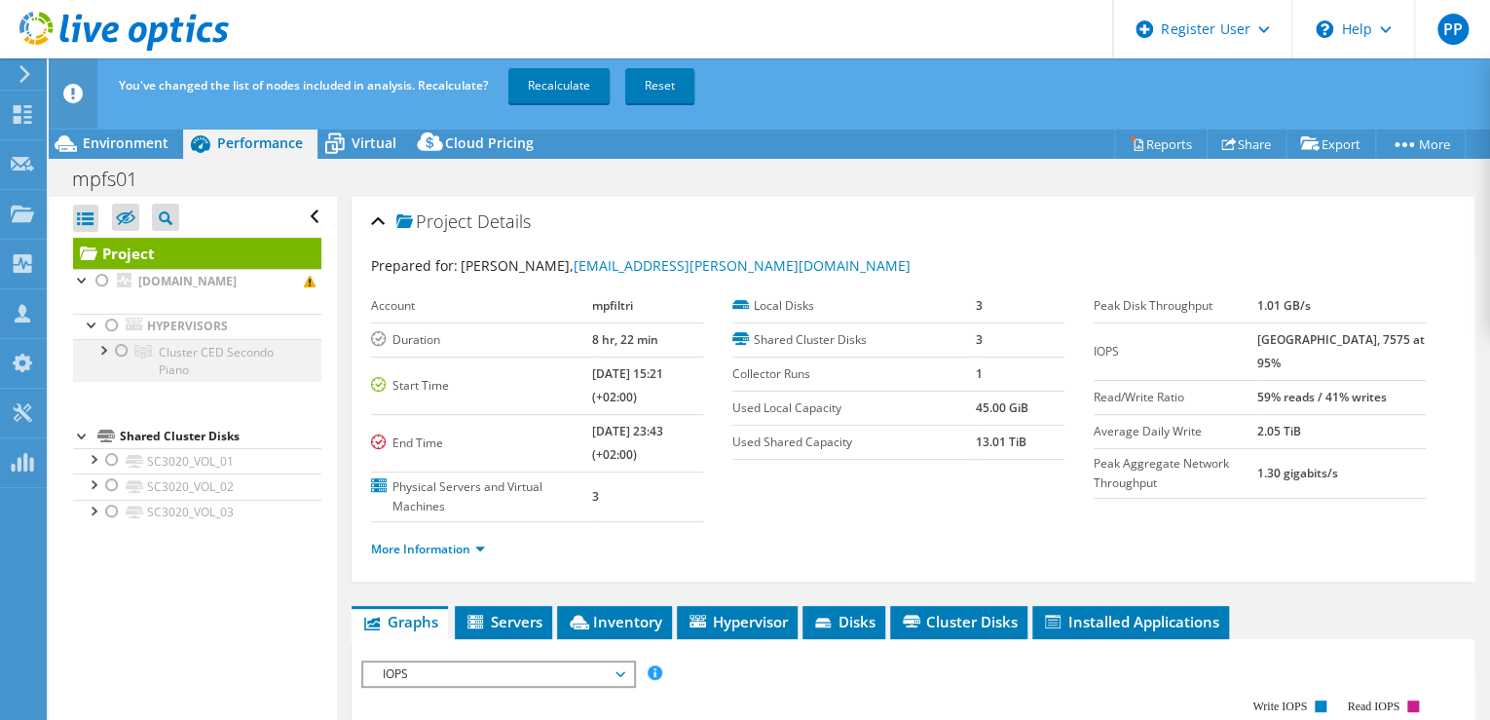
click at [124, 351] on div at bounding box center [121, 350] width 19 height 23
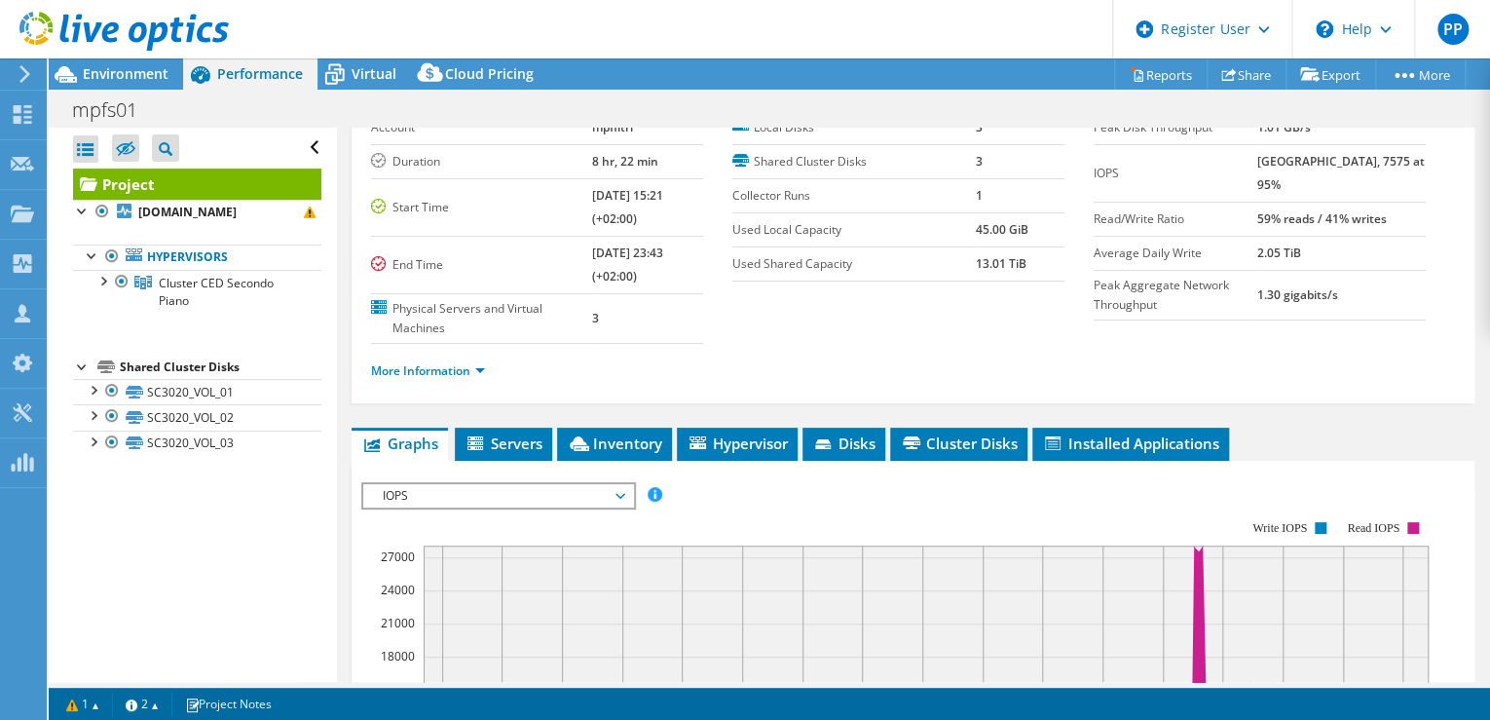
scroll to position [156, 0]
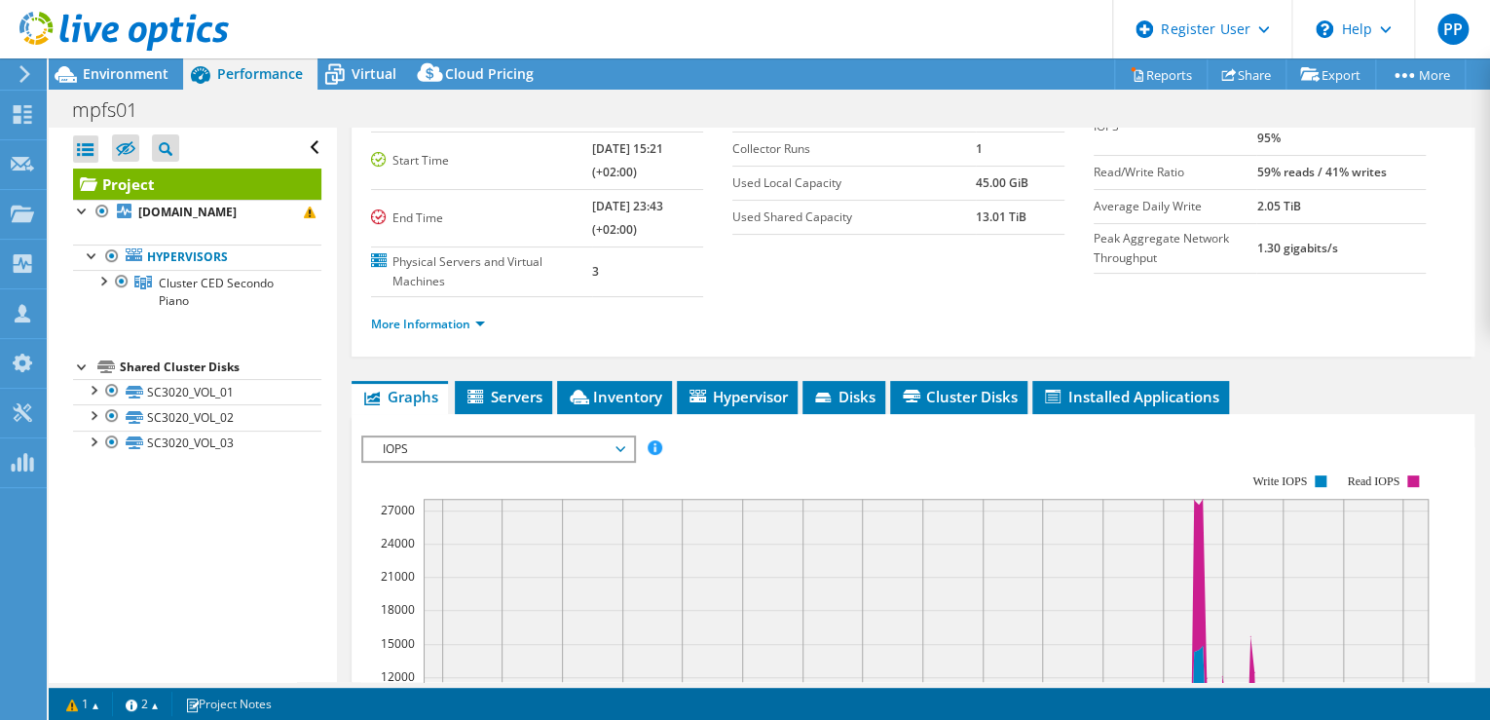
click at [565, 444] on span "IOPS" at bounding box center [498, 448] width 250 height 23
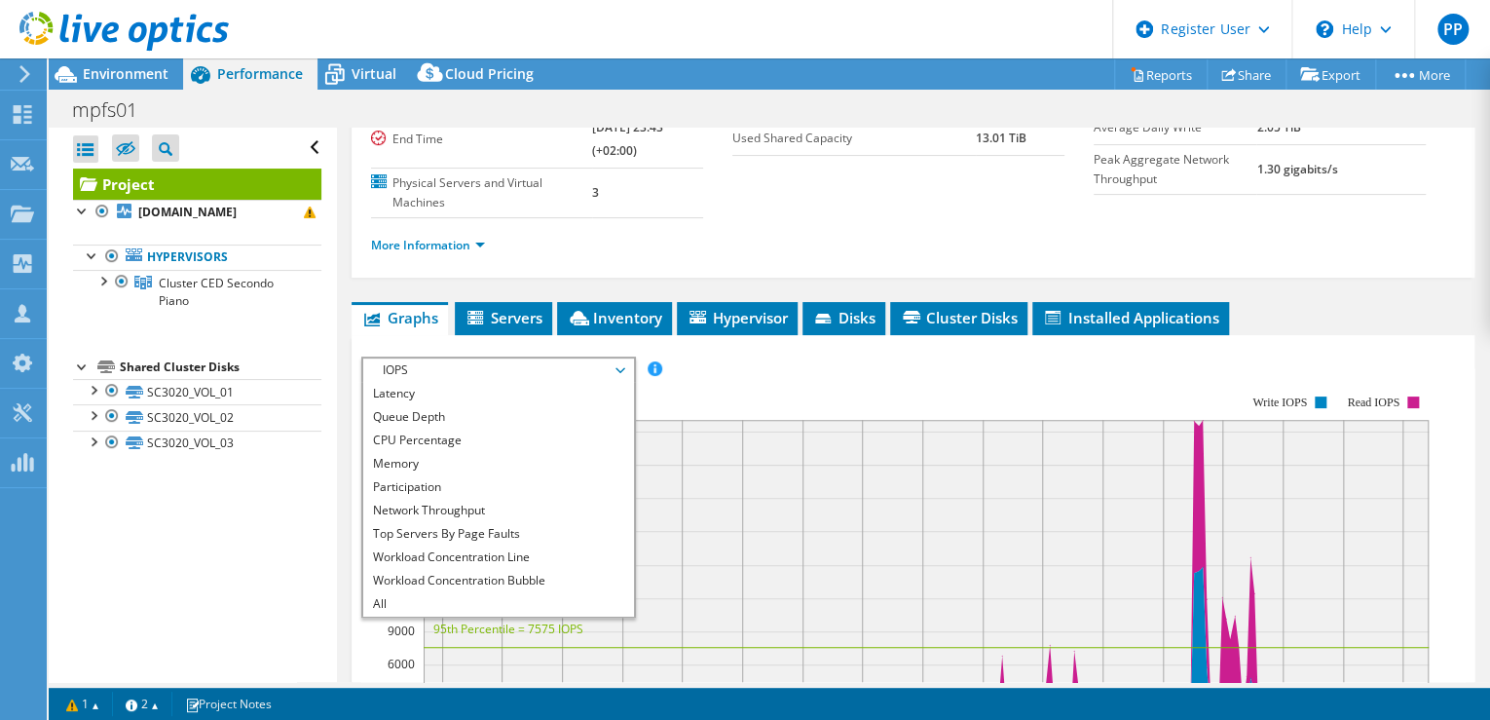
scroll to position [0, 0]
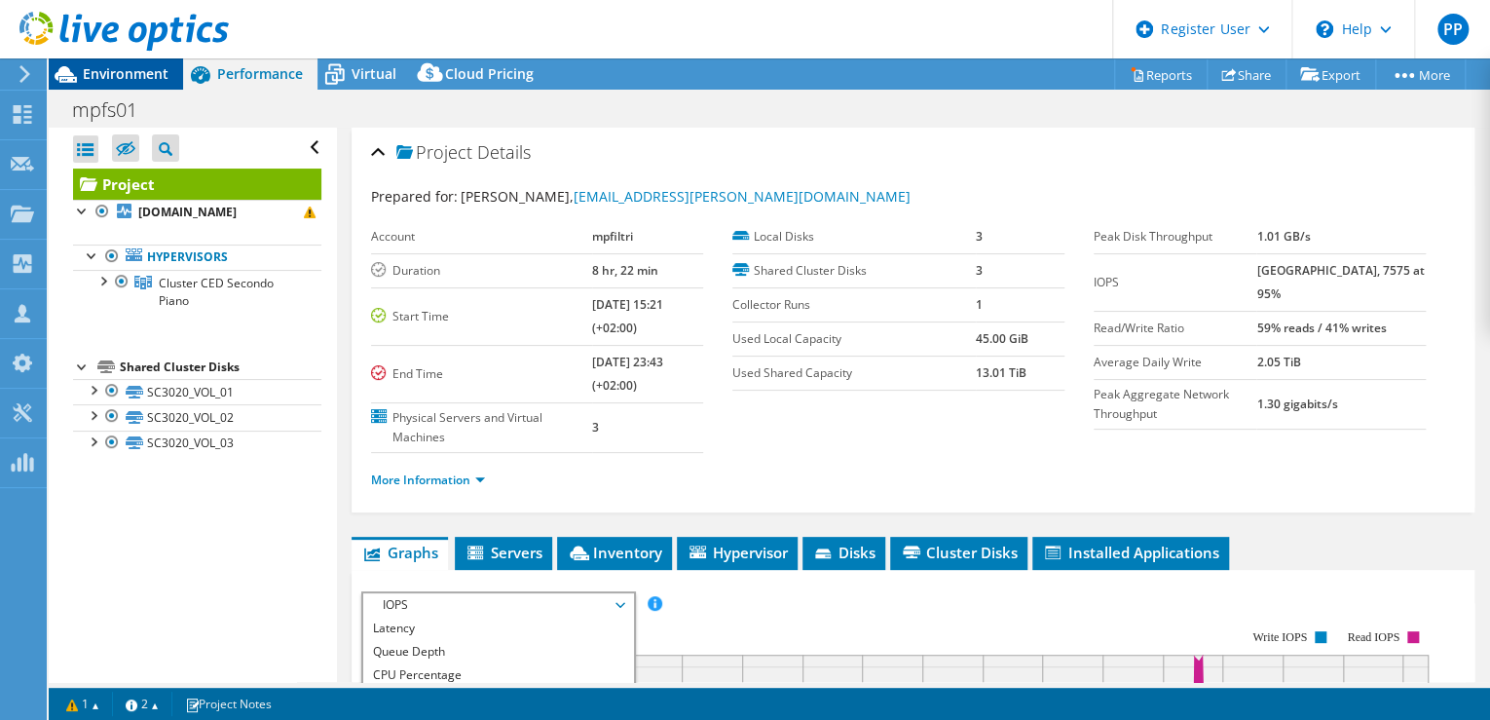
click at [85, 67] on span "Environment" at bounding box center [126, 73] width 86 height 19
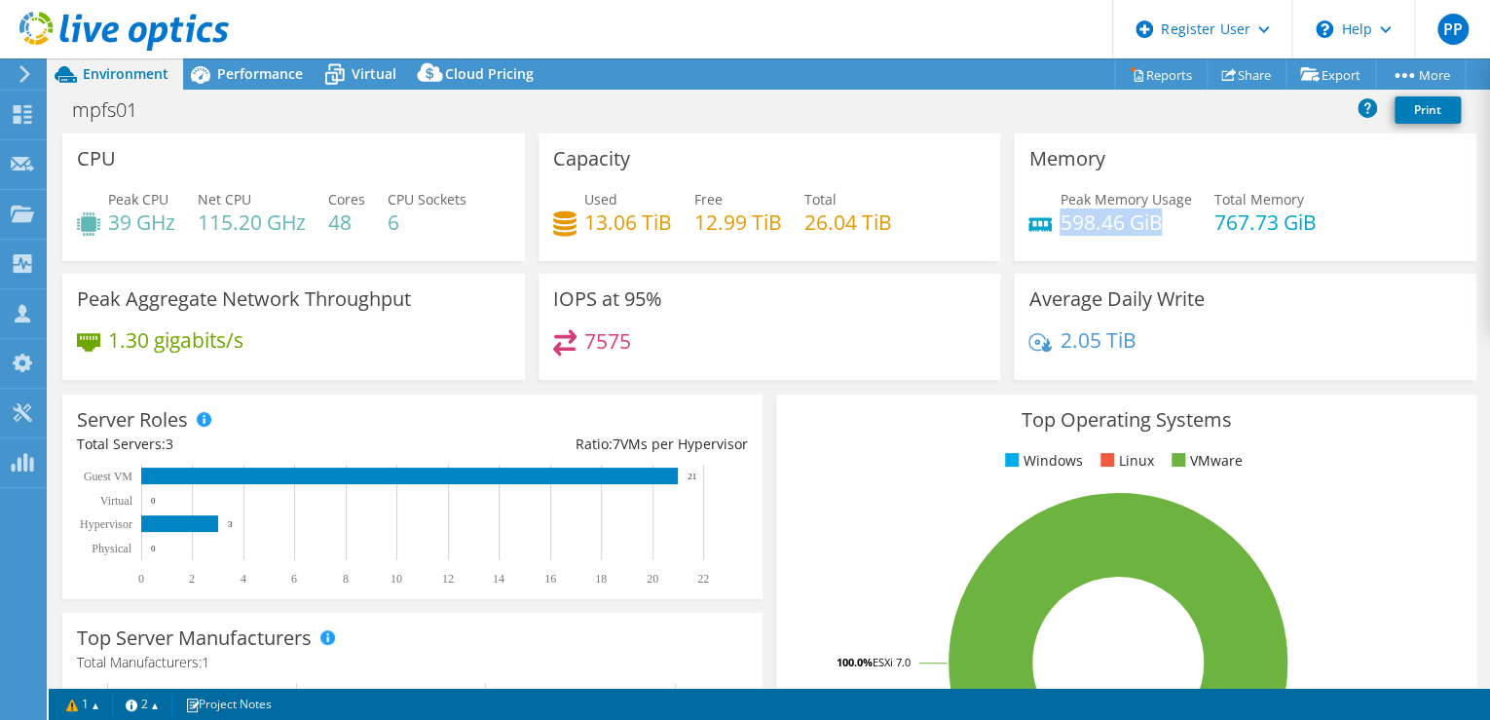
drag, startPoint x: 1153, startPoint y: 215, endPoint x: 1052, endPoint y: 218, distance: 101.3
click at [1060, 218] on h4 "598.46 GiB" at bounding box center [1125, 221] width 131 height 21
drag, startPoint x: 1052, startPoint y: 218, endPoint x: 1126, endPoint y: 245, distance: 78.9
click at [1125, 245] on div "Peak Memory Usage 598.46 GiB Total Memory 767.73 GiB" at bounding box center [1244, 220] width 433 height 63
